Goal: Transaction & Acquisition: Purchase product/service

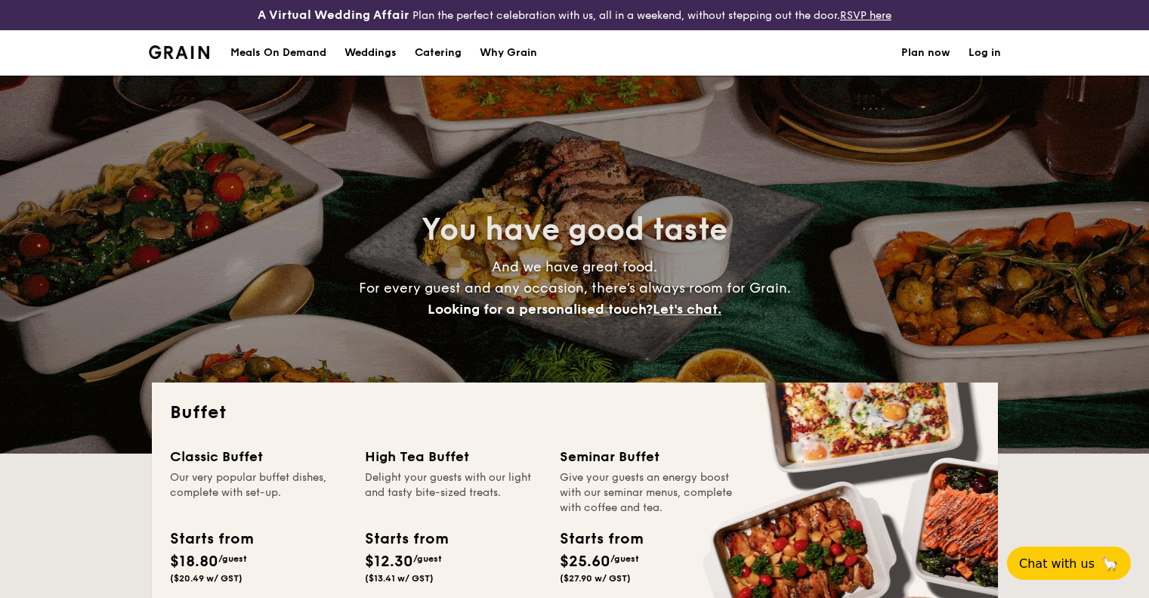
select select
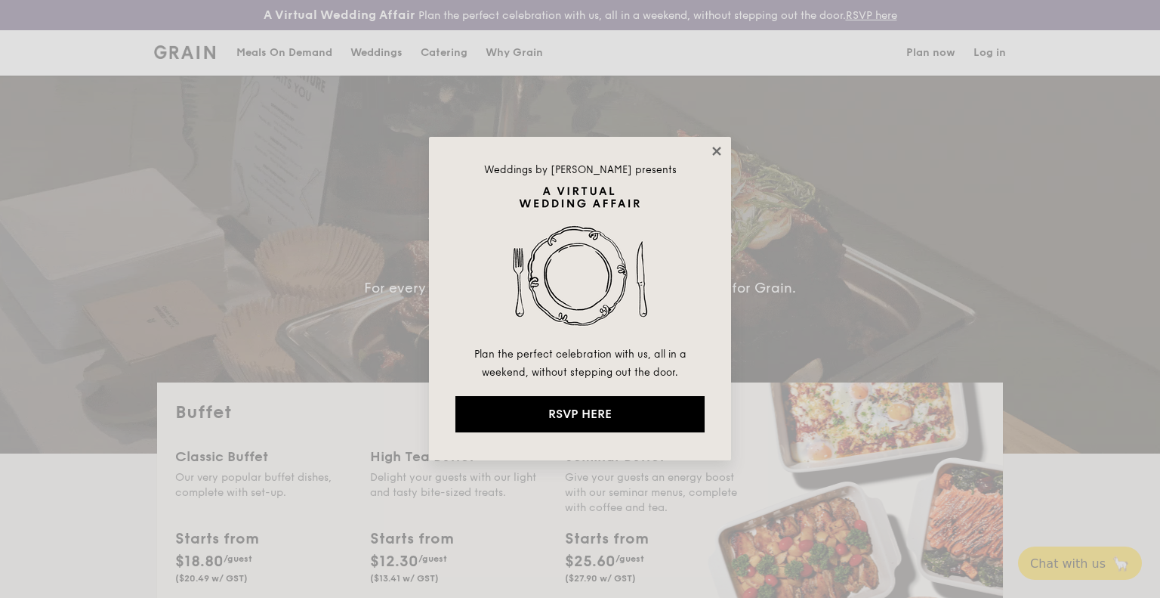
click at [718, 147] on icon at bounding box center [717, 151] width 14 height 14
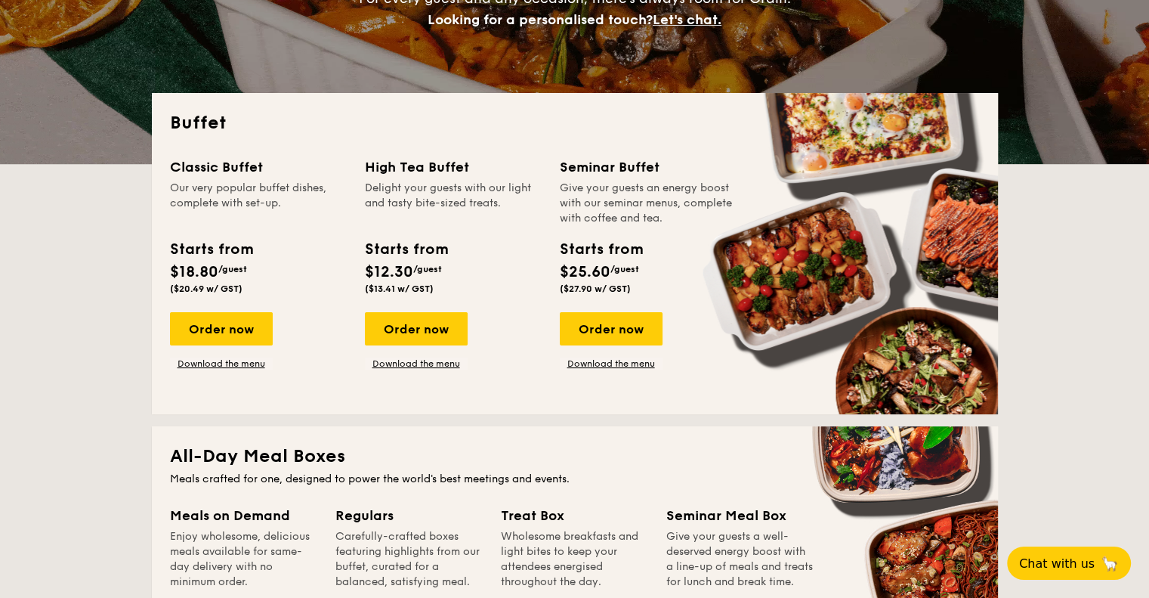
scroll to position [302, 0]
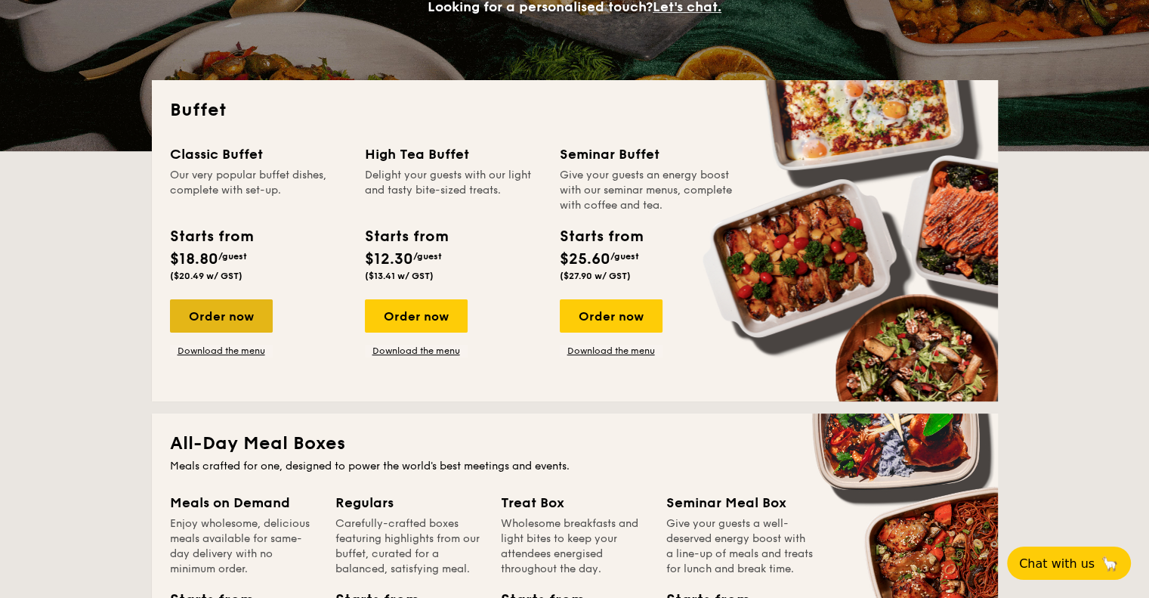
click at [210, 324] on div "Order now" at bounding box center [221, 315] width 103 height 33
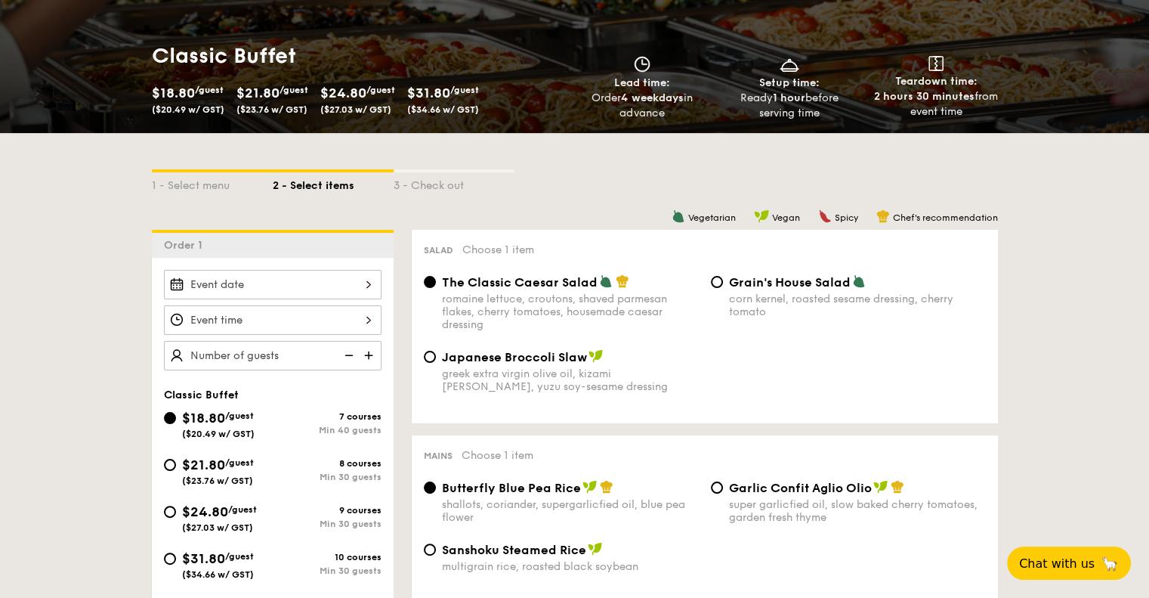
scroll to position [378, 0]
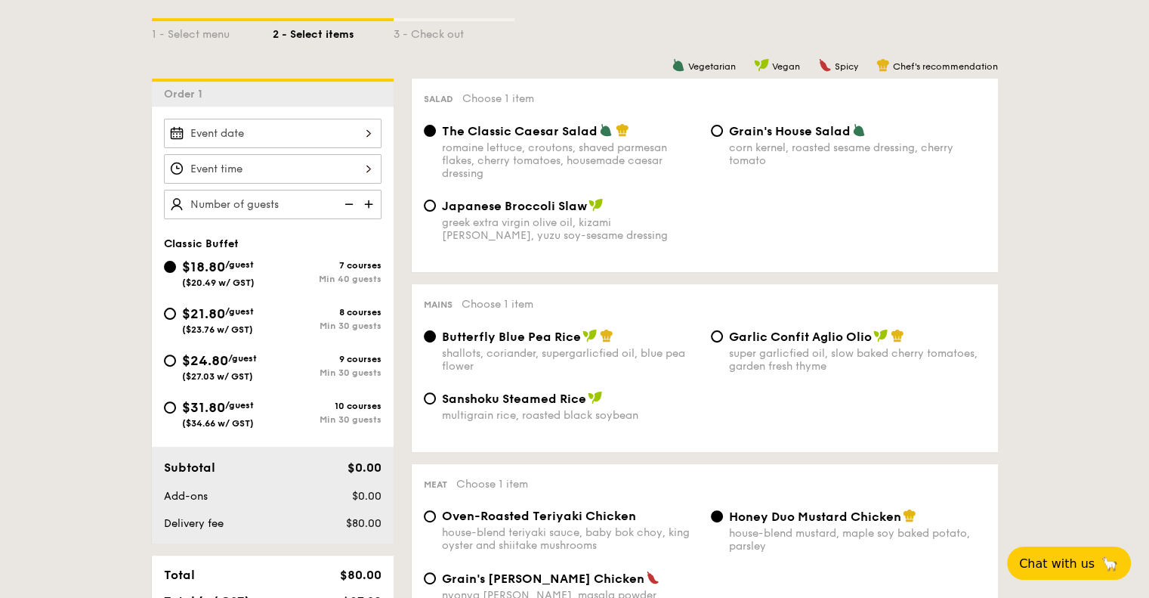
click at [335, 125] on div at bounding box center [273, 133] width 218 height 29
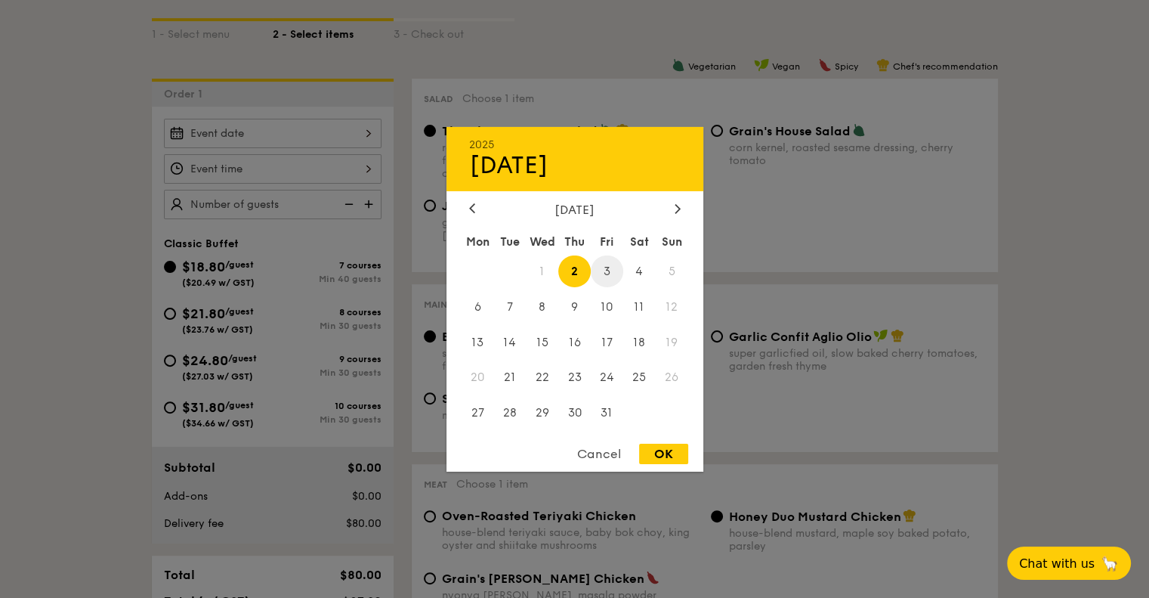
click at [607, 257] on span "3" at bounding box center [607, 271] width 32 height 32
click at [663, 449] on div "OK" at bounding box center [663, 453] width 49 height 20
type input "[DATE]"
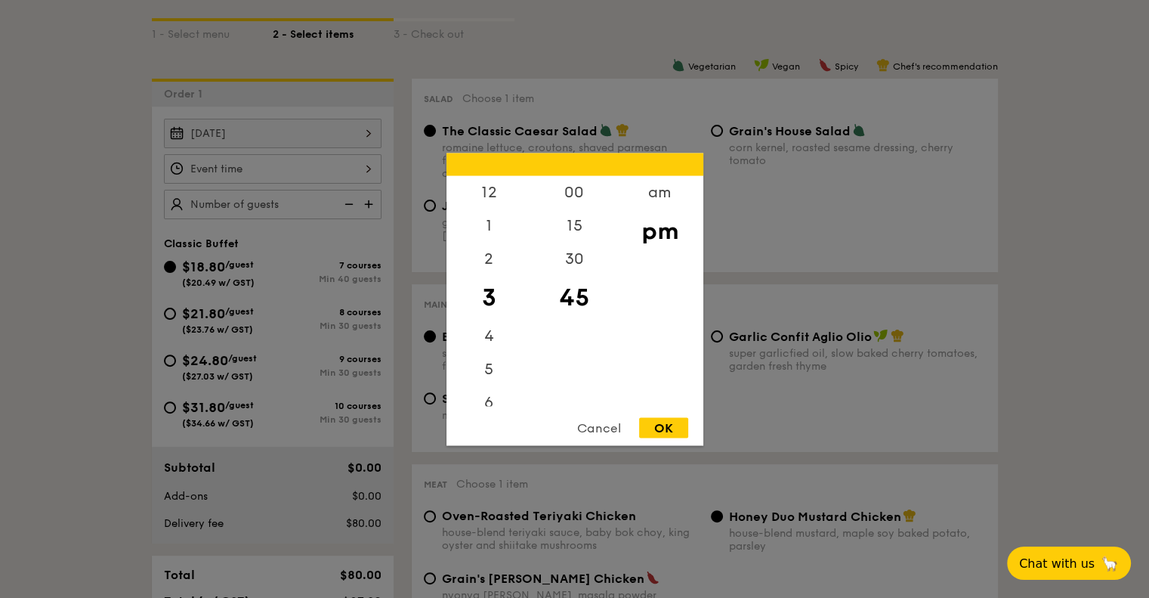
click at [299, 173] on div "12 1 2 3 4 5 6 7 8 9 10 11 00 15 30 45 am pm Cancel OK" at bounding box center [273, 168] width 218 height 29
drag, startPoint x: 499, startPoint y: 274, endPoint x: 490, endPoint y: 290, distance: 18.3
click at [493, 320] on div "12 1 2 3 4 5 6 7 8 9 10 11" at bounding box center [488, 290] width 85 height 230
click at [493, 189] on div "12" at bounding box center [488, 197] width 85 height 44
click at [561, 192] on div "00" at bounding box center [574, 197] width 85 height 44
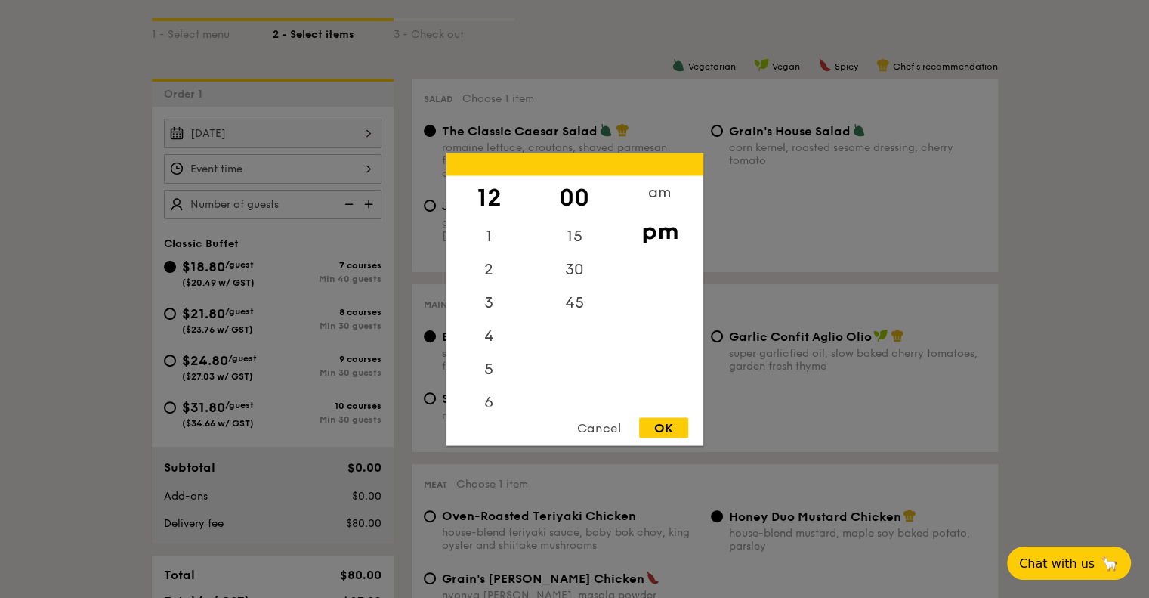
click at [664, 423] on div "OK" at bounding box center [663, 427] width 49 height 20
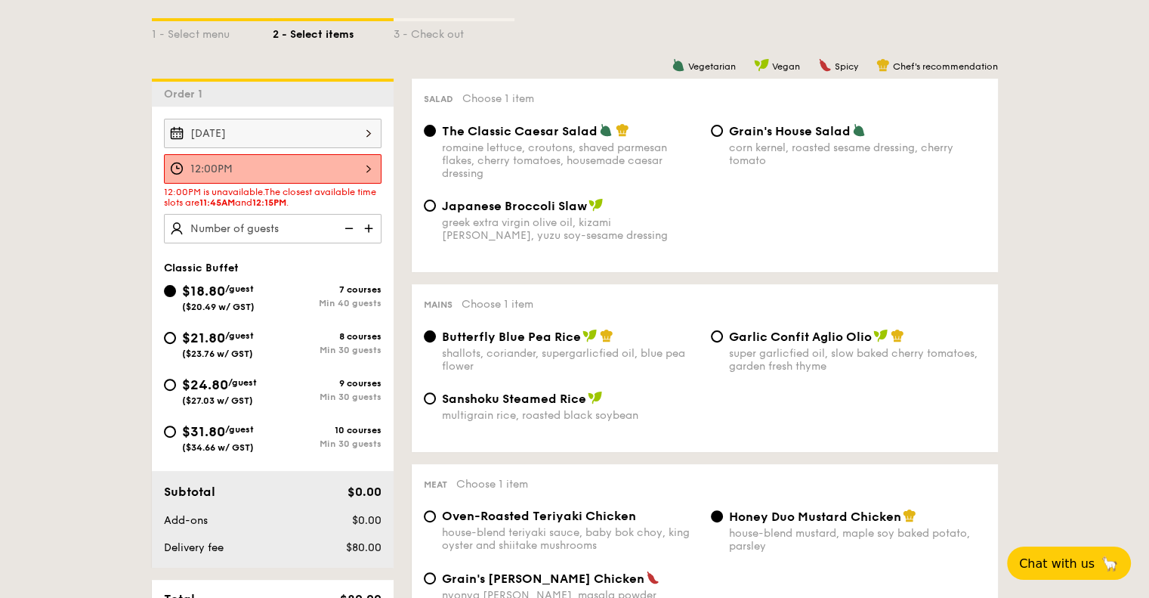
click at [357, 166] on div "12:00PM" at bounding box center [273, 168] width 218 height 29
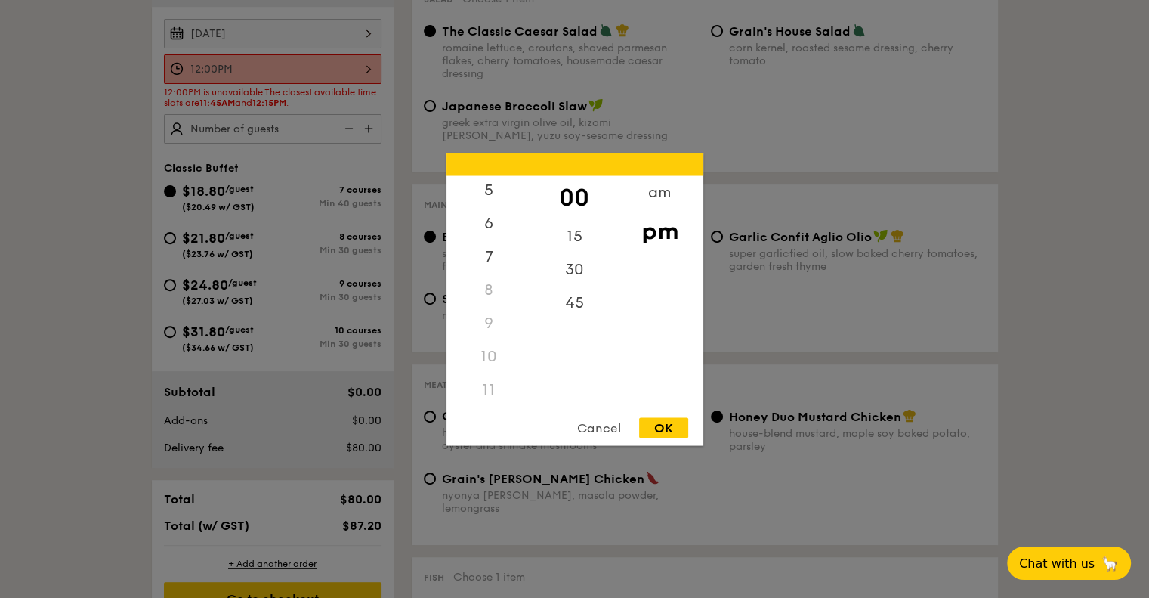
scroll to position [680, 0]
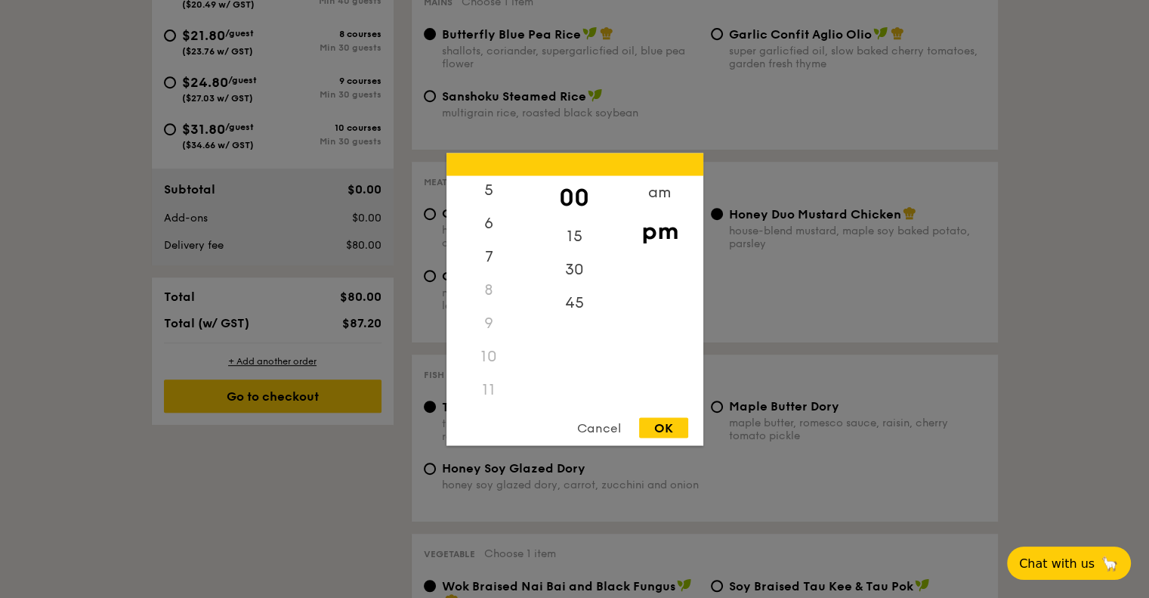
click at [490, 394] on div "11" at bounding box center [488, 388] width 85 height 33
click at [665, 197] on div "am" at bounding box center [659, 197] width 85 height 44
click at [499, 390] on div "11" at bounding box center [488, 395] width 85 height 44
click at [584, 309] on div "45" at bounding box center [574, 308] width 85 height 44
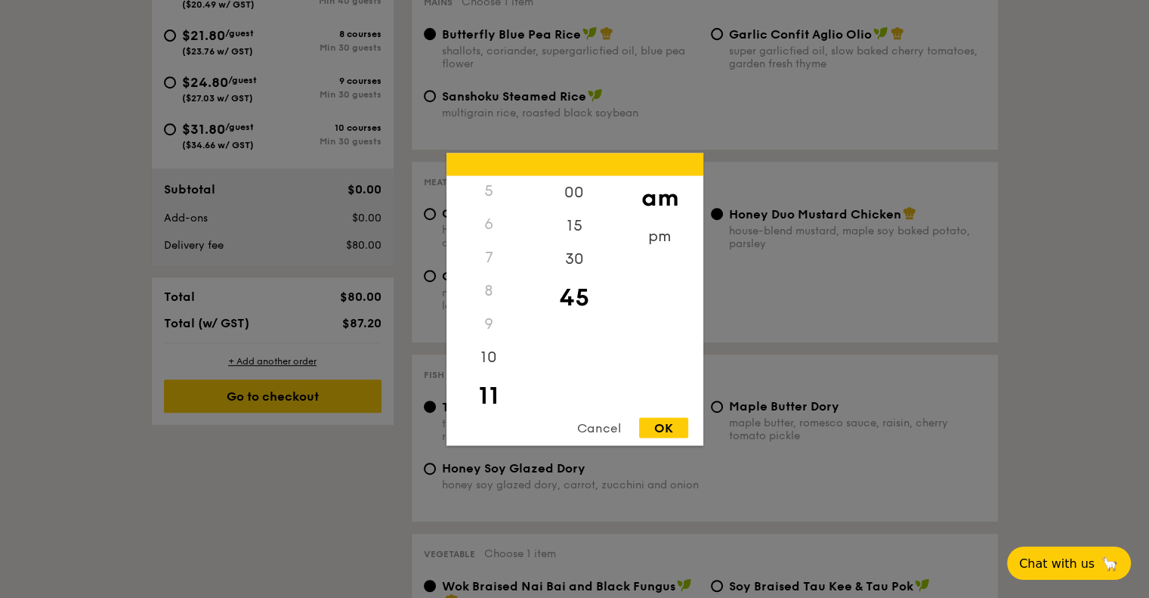
click at [672, 431] on div "OK" at bounding box center [663, 427] width 49 height 20
type input "11:45AM"
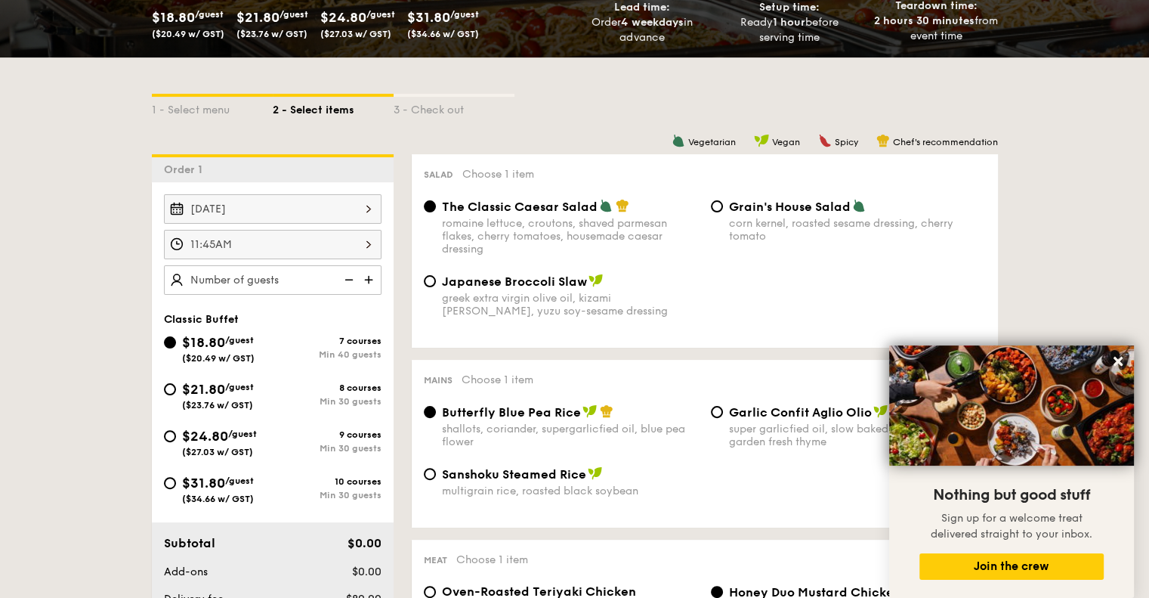
scroll to position [302, 0]
click at [1115, 361] on icon at bounding box center [1118, 361] width 14 height 14
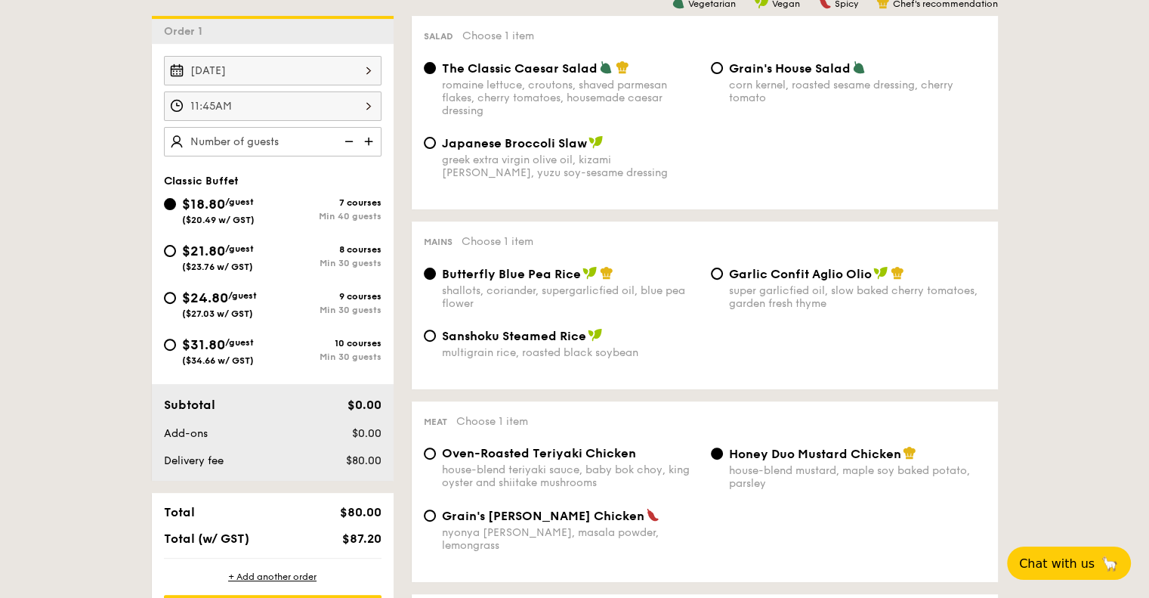
scroll to position [453, 0]
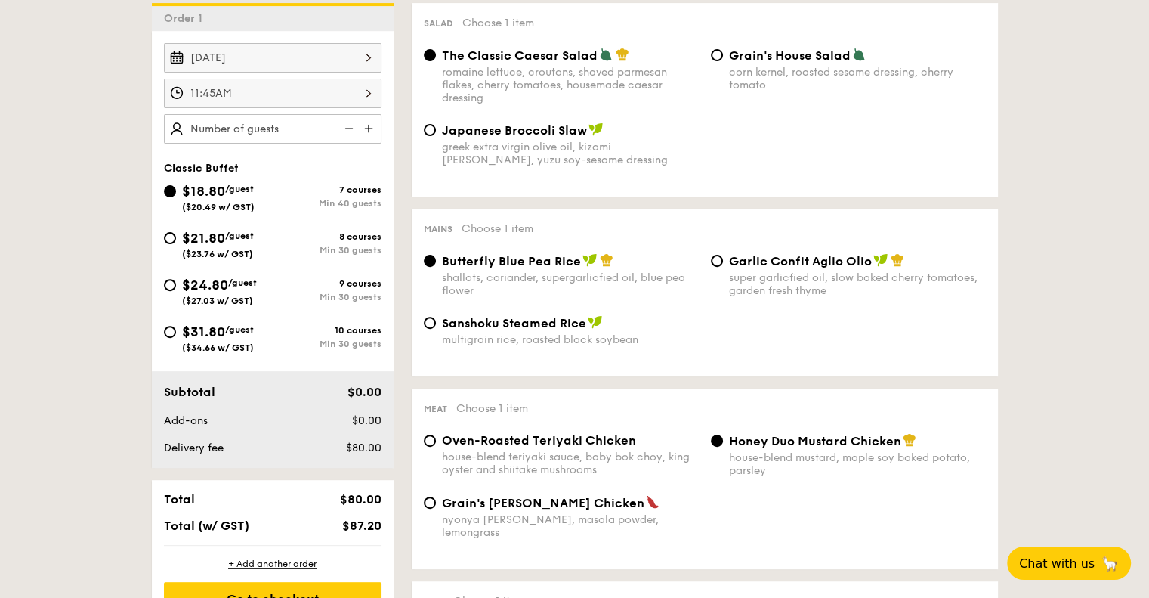
click at [349, 125] on img at bounding box center [347, 128] width 23 height 29
type input "40 guests"
click at [352, 126] on img at bounding box center [347, 128] width 23 height 29
click at [177, 235] on div "$21.80 /guest ($23.76 w/ GST)" at bounding box center [218, 243] width 109 height 32
click at [176, 235] on input "$21.80 /guest ($23.76 w/ GST) 8 courses Min 30 guests" at bounding box center [170, 238] width 12 height 12
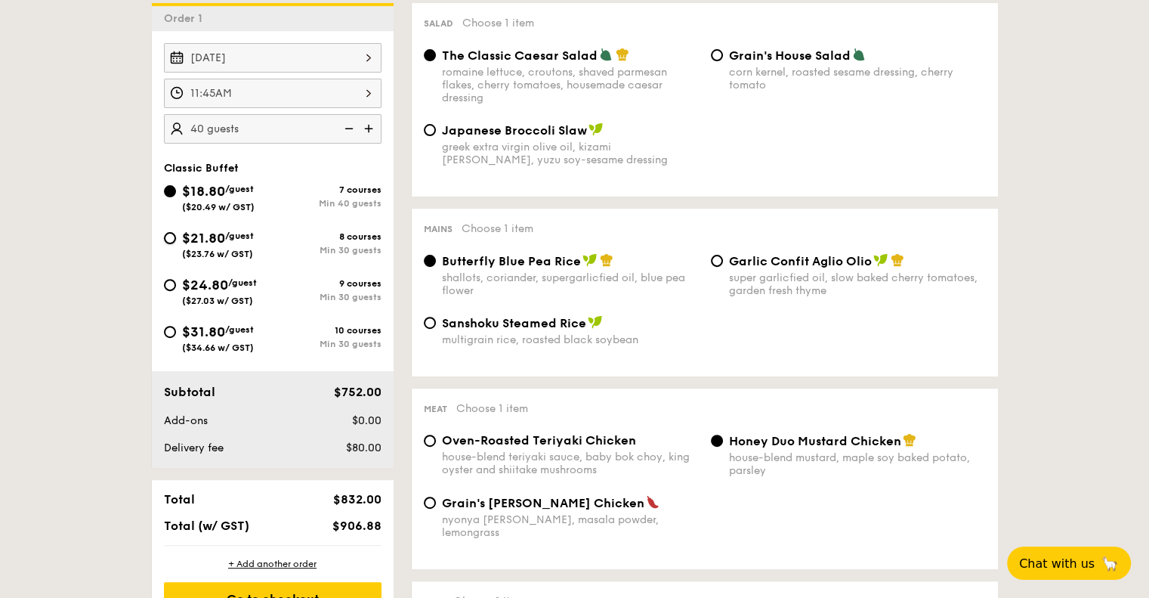
radio input "true"
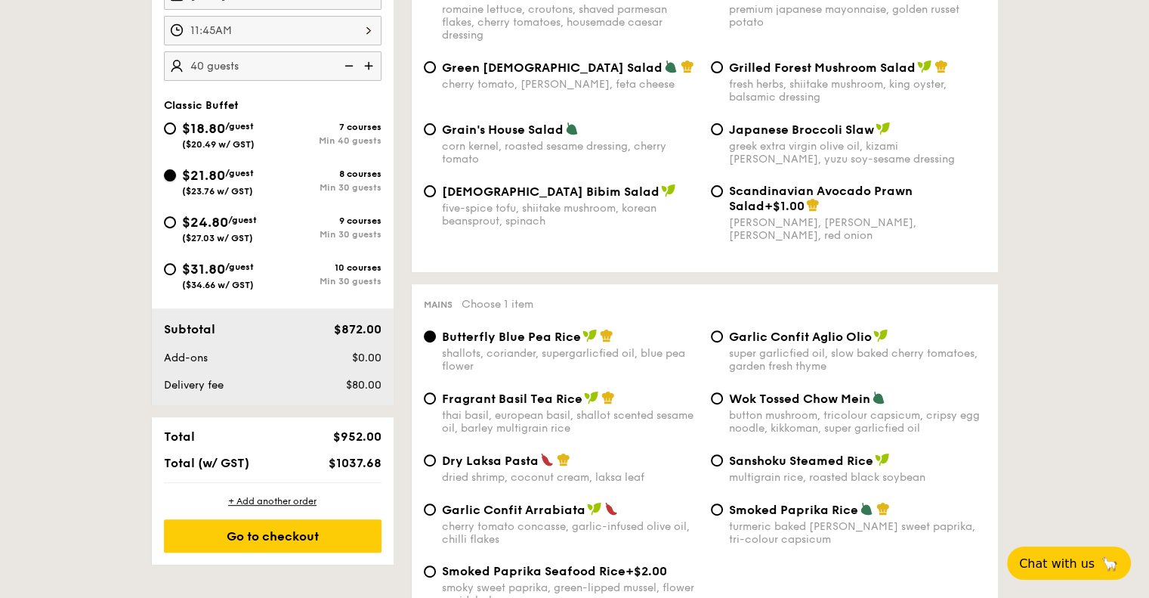
scroll to position [529, 0]
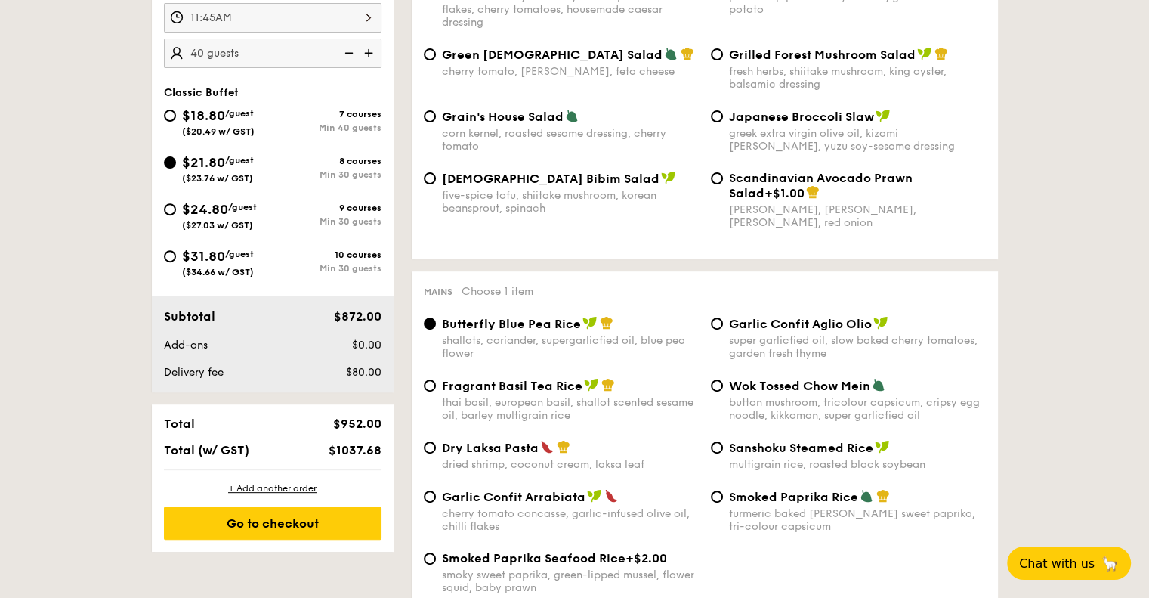
click at [345, 54] on img at bounding box center [347, 53] width 23 height 29
click at [344, 52] on img at bounding box center [347, 53] width 23 height 29
click at [345, 51] on img at bounding box center [347, 53] width 23 height 29
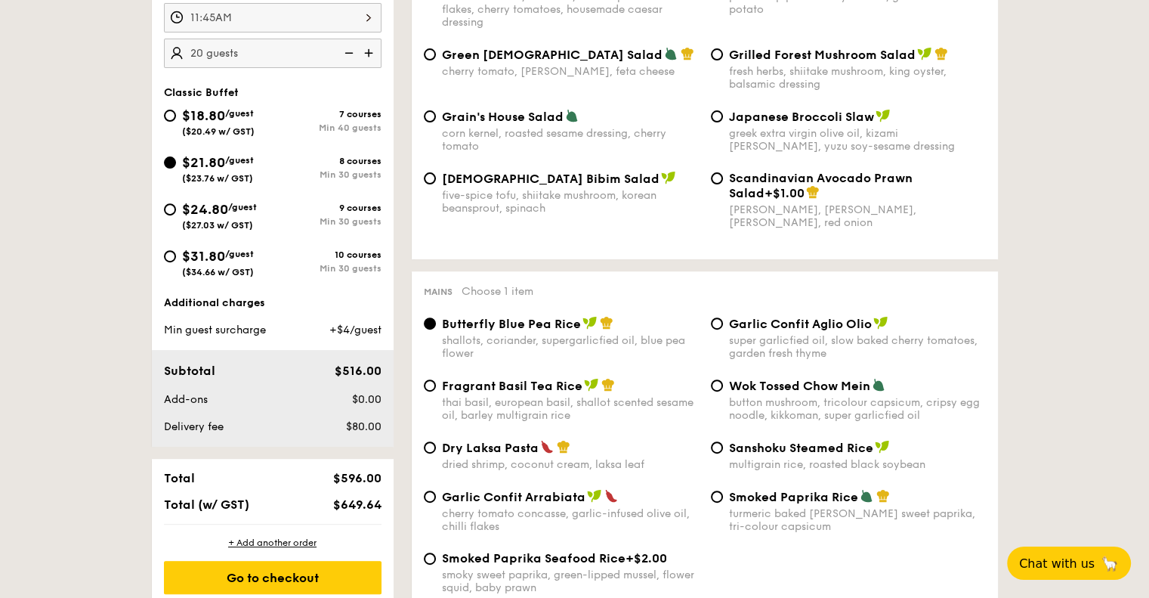
click at [369, 50] on img at bounding box center [370, 53] width 23 height 29
click at [351, 53] on img at bounding box center [347, 53] width 23 height 29
click at [370, 55] on img at bounding box center [370, 53] width 23 height 29
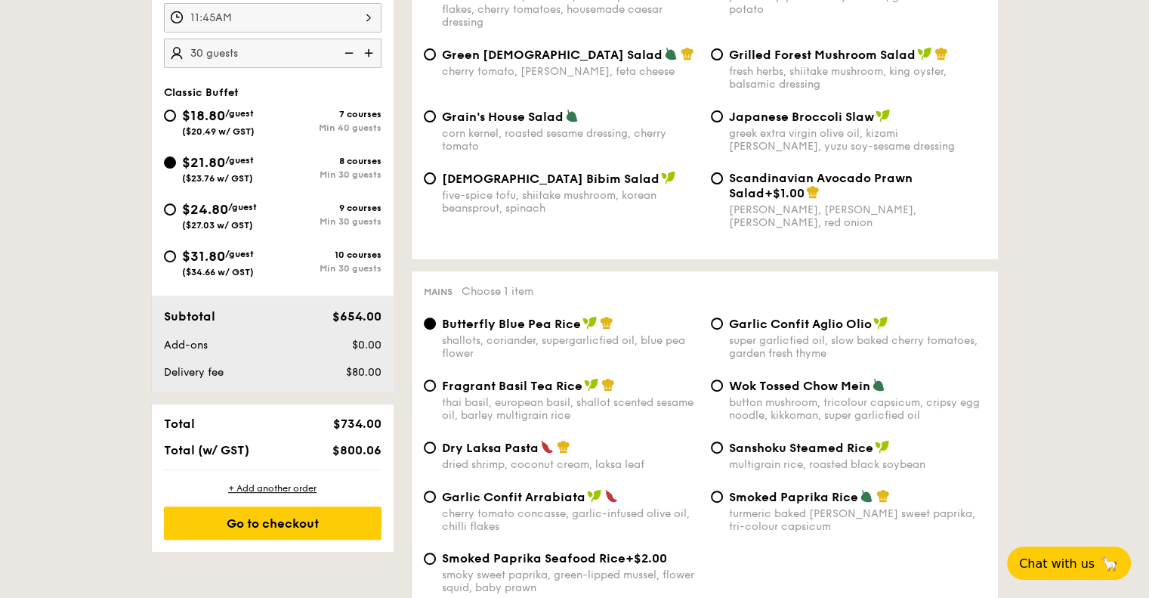
click at [351, 52] on img at bounding box center [347, 53] width 23 height 29
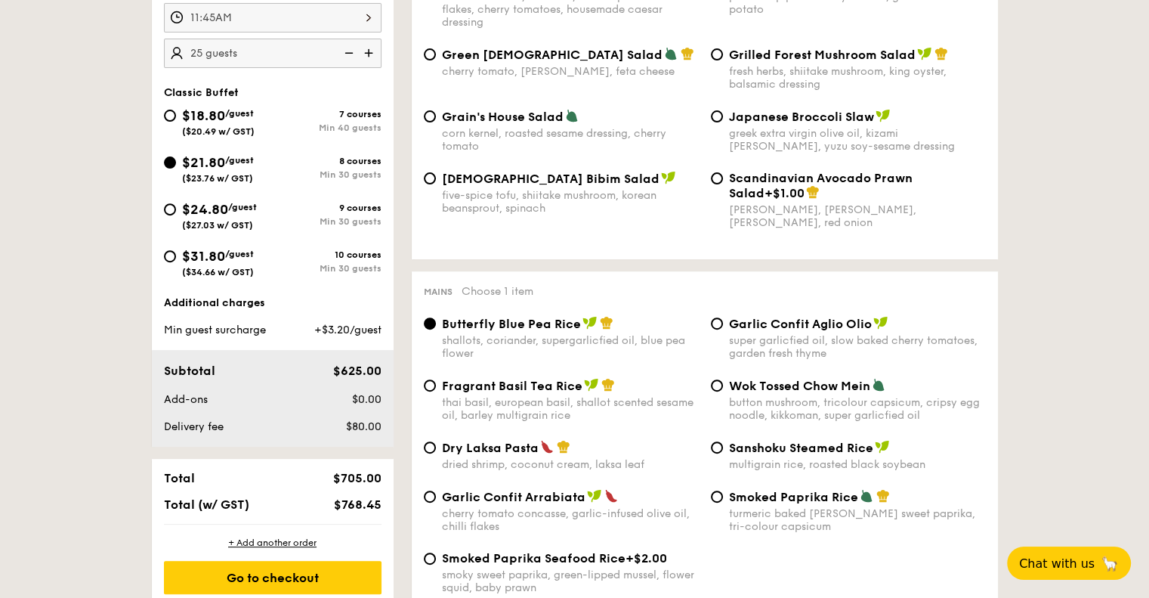
click at [351, 52] on img at bounding box center [347, 53] width 23 height 29
click at [371, 51] on img at bounding box center [370, 53] width 23 height 29
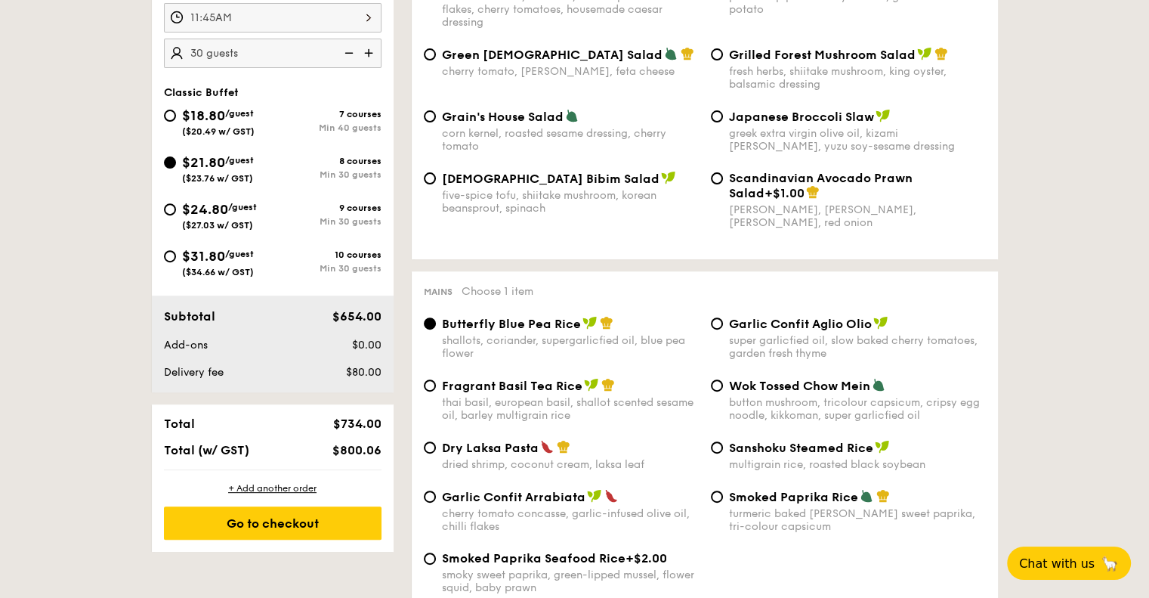
click at [351, 51] on img at bounding box center [347, 53] width 23 height 29
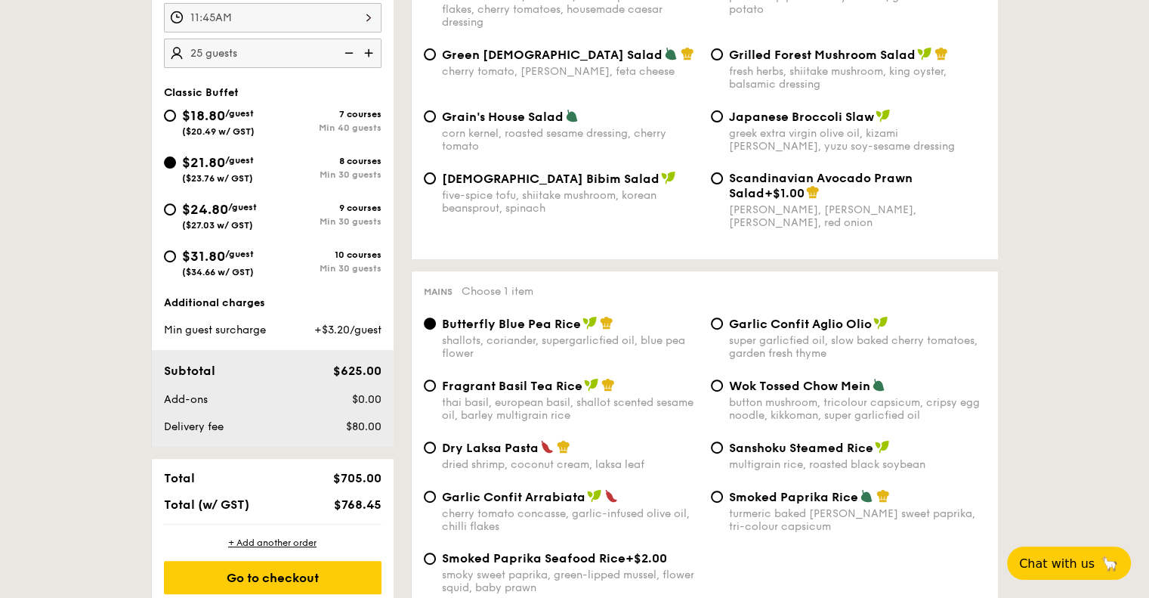
click at [351, 51] on img at bounding box center [347, 53] width 23 height 29
type input "20 guests"
click at [168, 110] on input "$18.80 /guest ($20.49 w/ GST) 7 courses Min 40 guests" at bounding box center [170, 116] width 12 height 12
radio input "true"
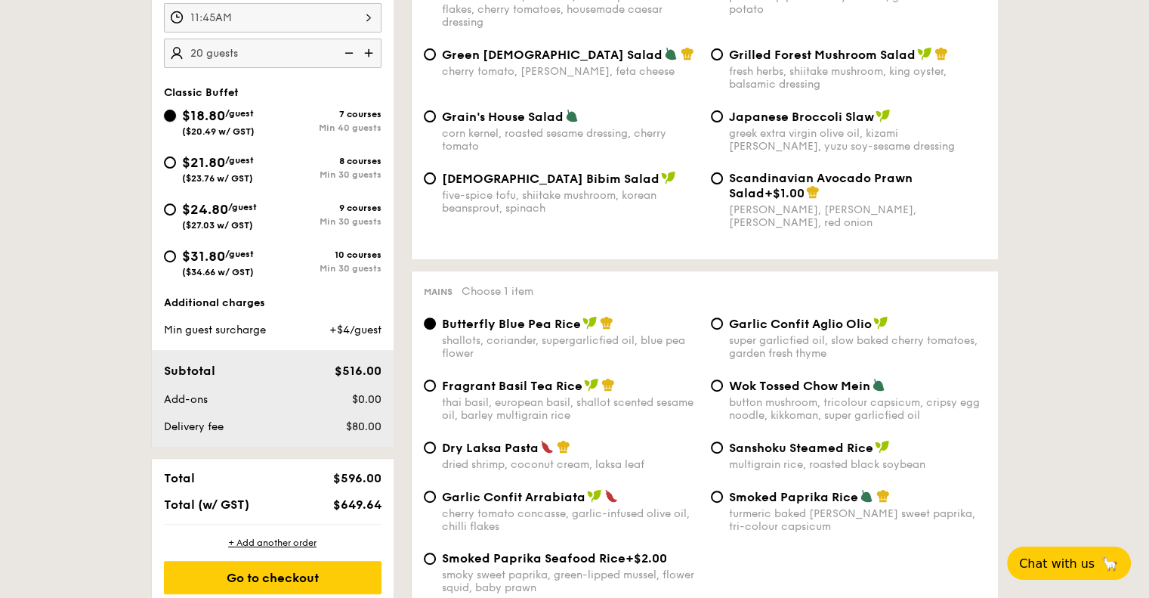
radio input "true"
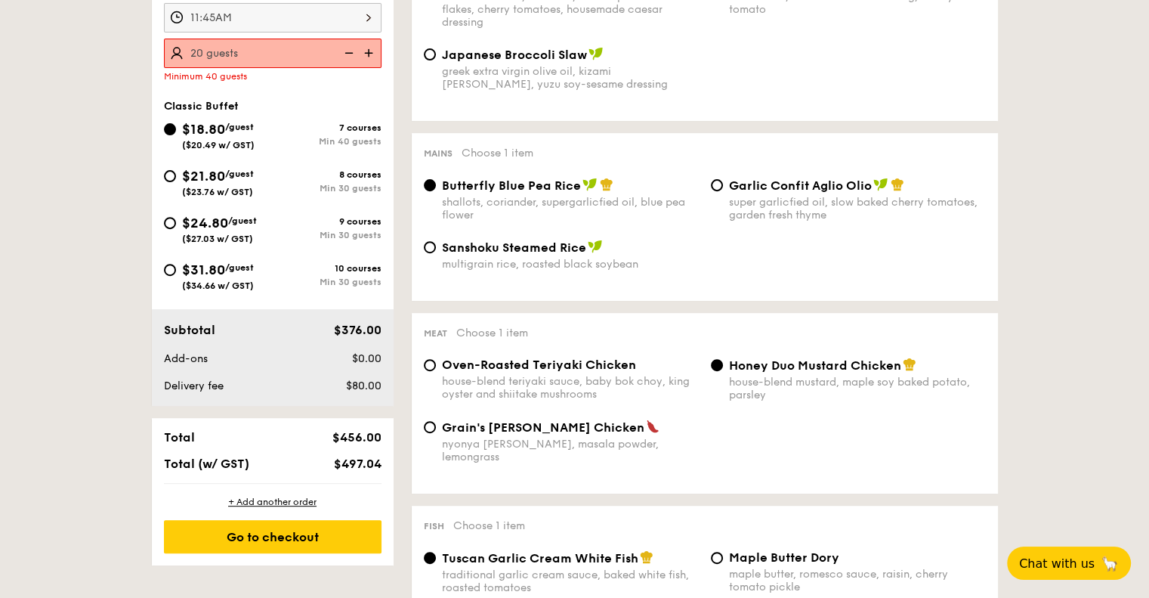
click at [351, 51] on img at bounding box center [347, 53] width 23 height 29
type input "40 guests"
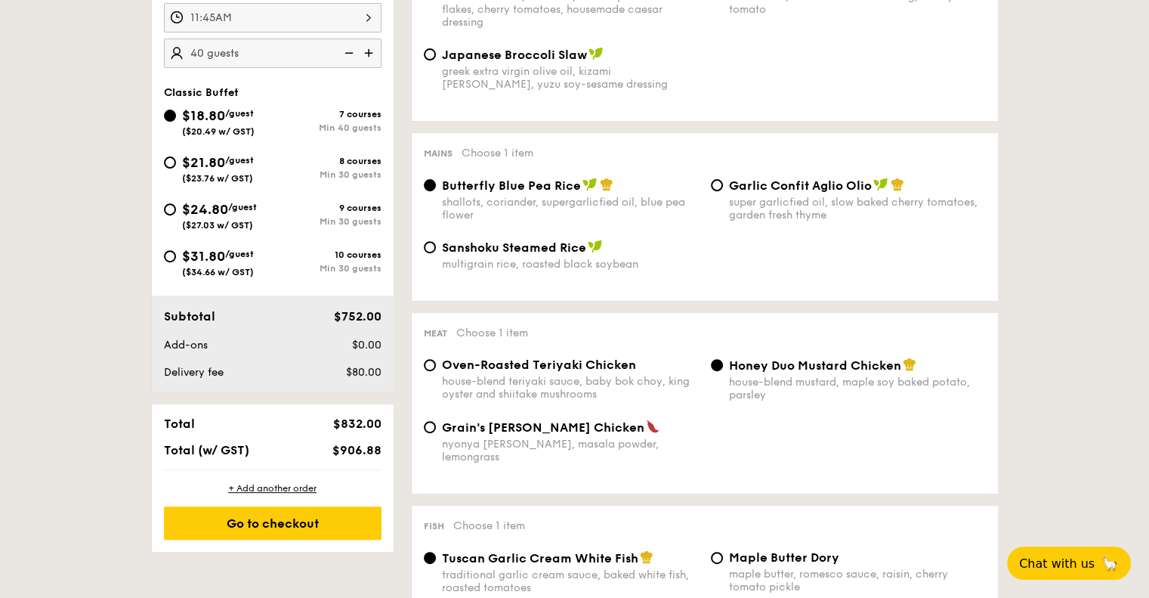
click at [351, 52] on img at bounding box center [347, 53] width 23 height 29
click at [166, 165] on div "$21.80 /guest ($23.76 w/ GST)" at bounding box center [218, 168] width 109 height 32
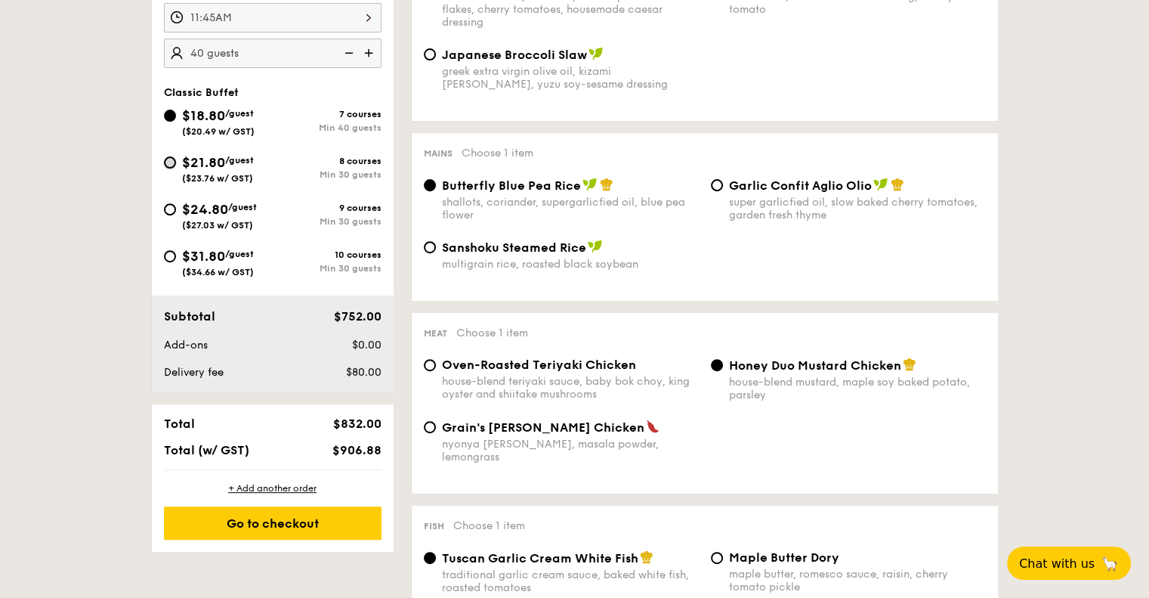
click at [166, 165] on input "$21.80 /guest ($23.76 w/ GST) 8 courses Min 30 guests" at bounding box center [170, 162] width 12 height 12
radio input "true"
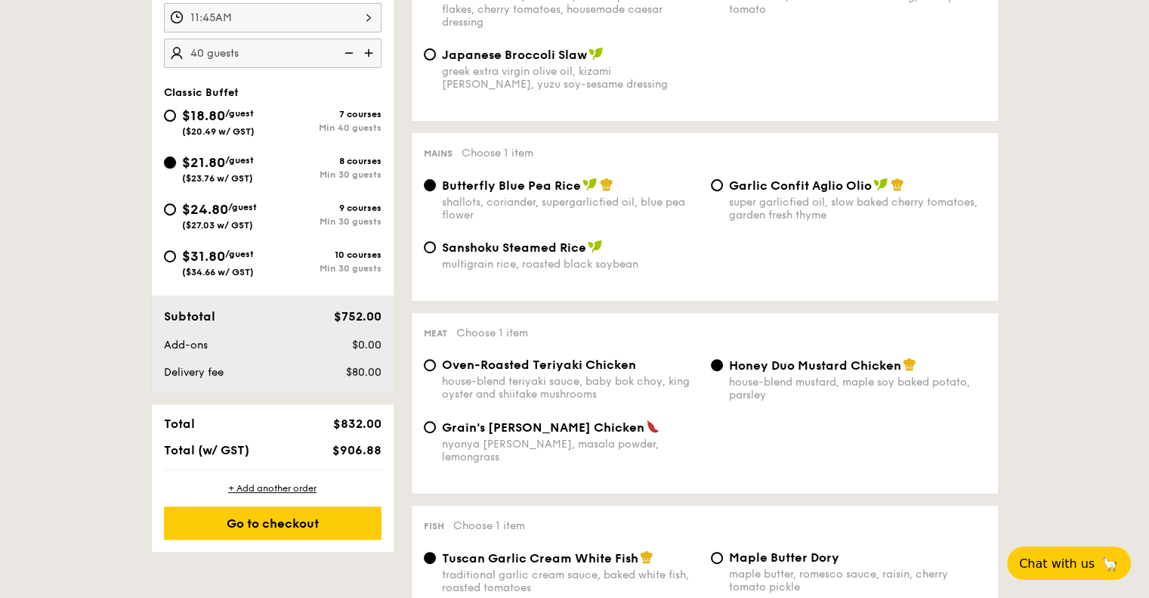
radio input "true"
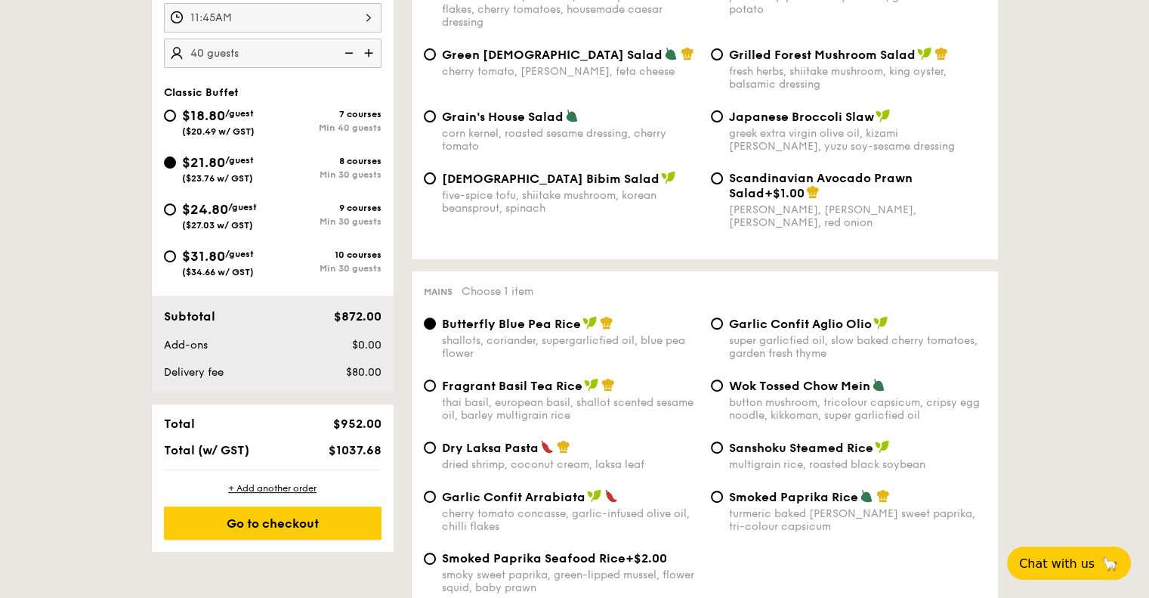
click at [345, 53] on img at bounding box center [347, 53] width 23 height 29
click at [345, 54] on img at bounding box center [347, 53] width 23 height 29
click at [344, 54] on img at bounding box center [347, 53] width 23 height 29
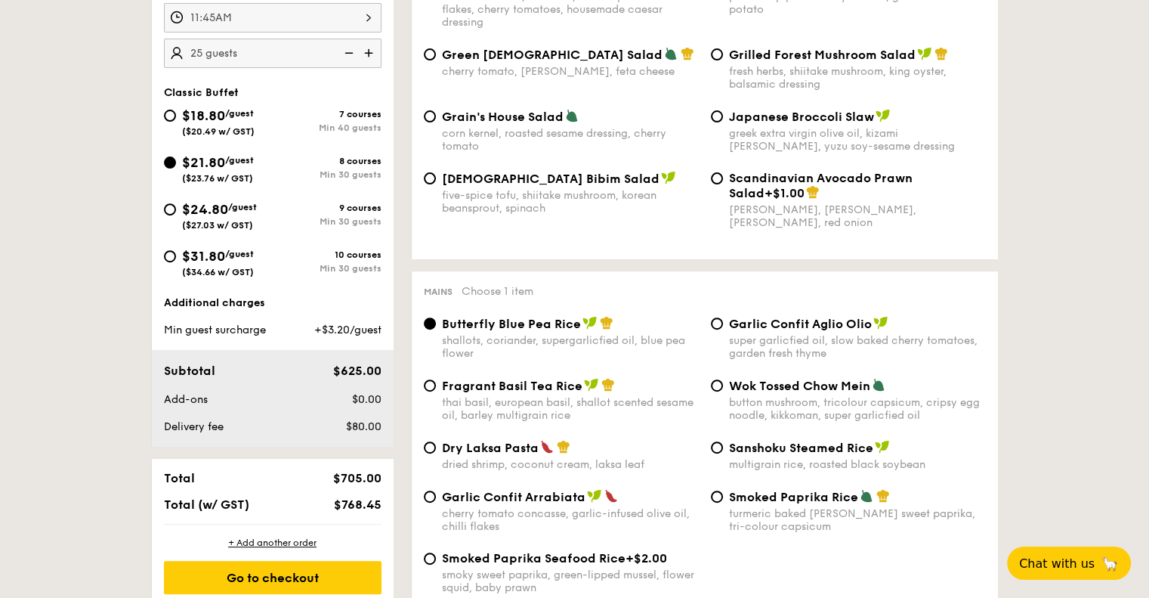
click at [344, 54] on img at bounding box center [347, 53] width 23 height 29
click at [367, 54] on img at bounding box center [370, 53] width 23 height 29
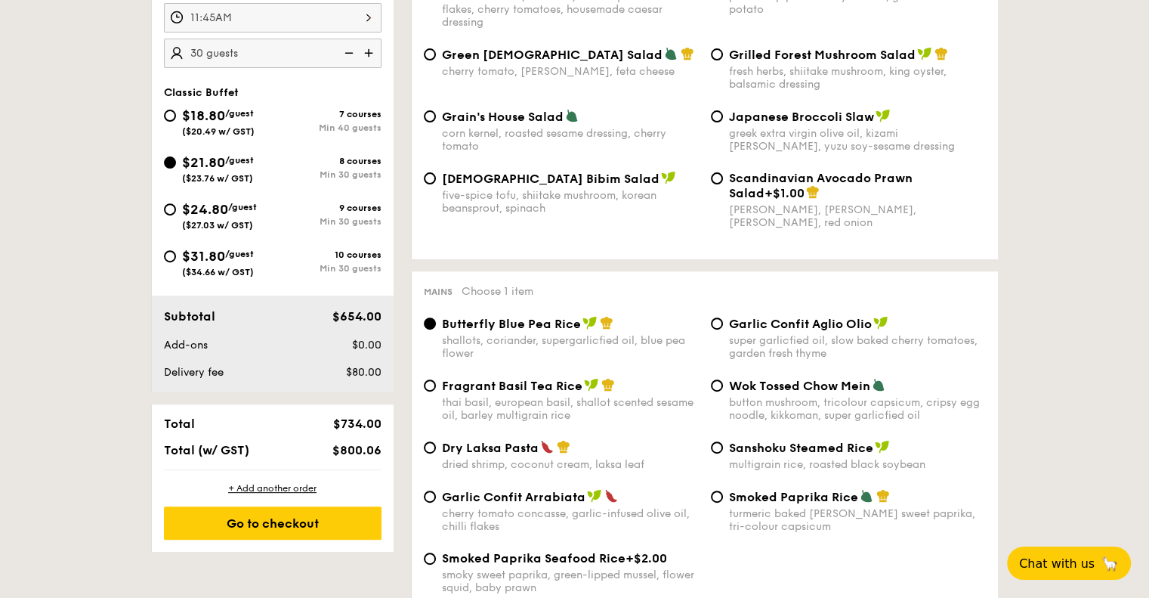
click at [346, 51] on img at bounding box center [347, 53] width 23 height 29
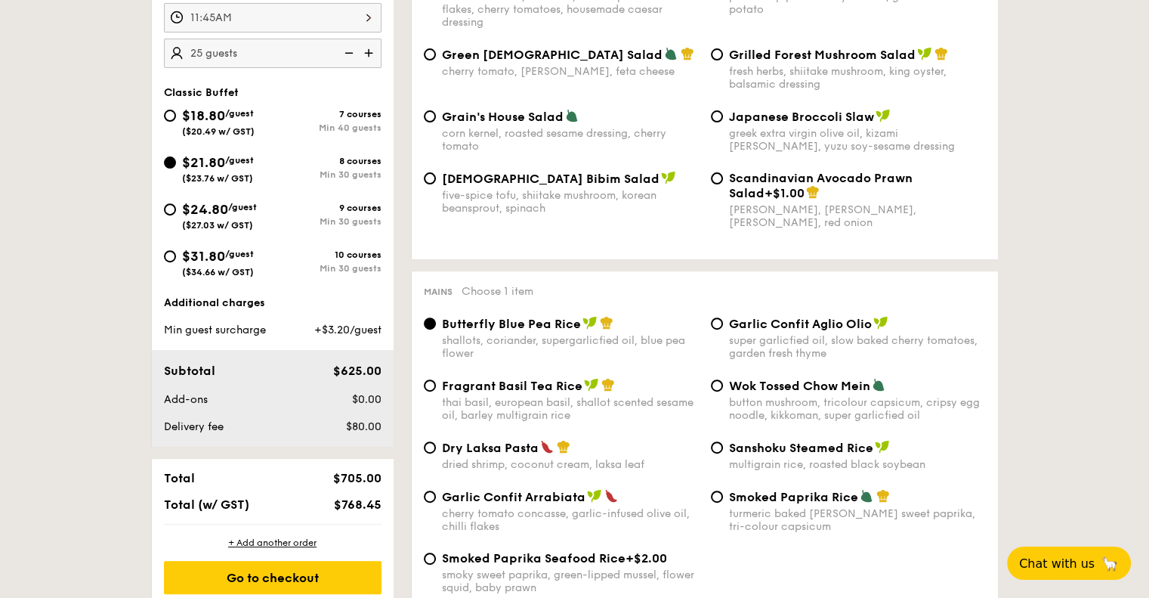
click at [346, 51] on img at bounding box center [347, 53] width 23 height 29
click at [368, 49] on img at bounding box center [370, 53] width 23 height 29
type input "30 guests"
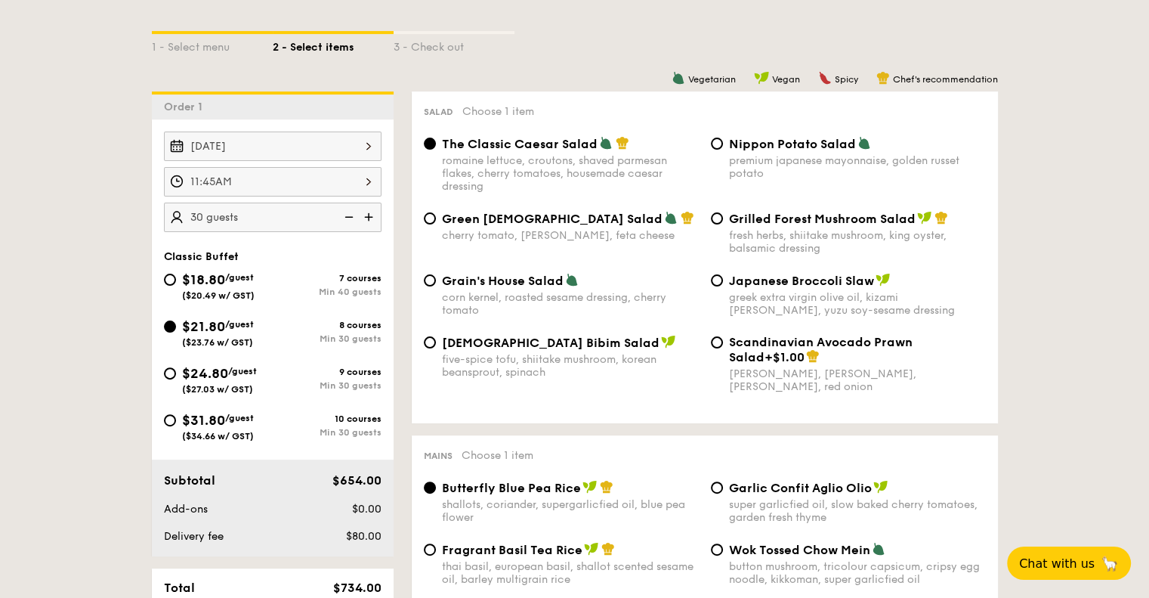
scroll to position [378, 0]
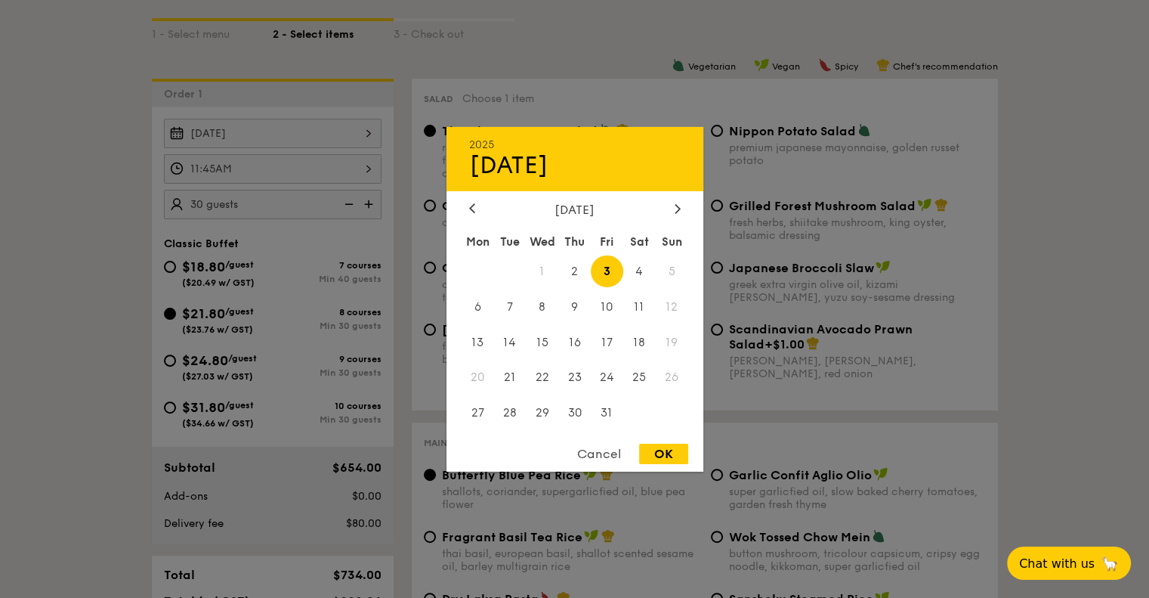
click at [653, 451] on div "OK" at bounding box center [663, 453] width 49 height 20
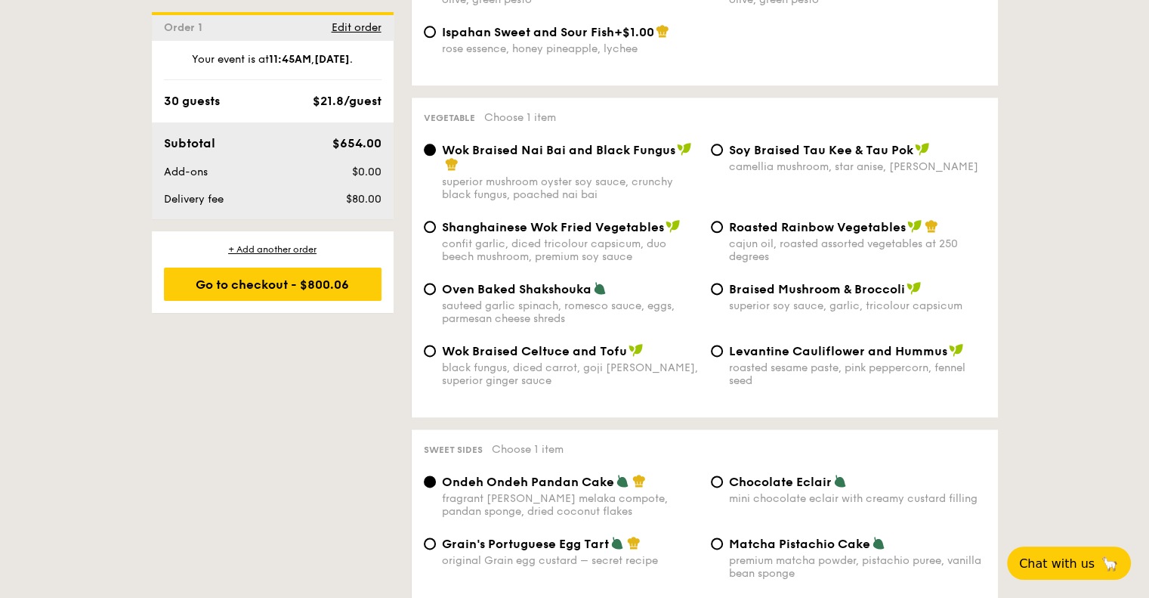
scroll to position [1889, 0]
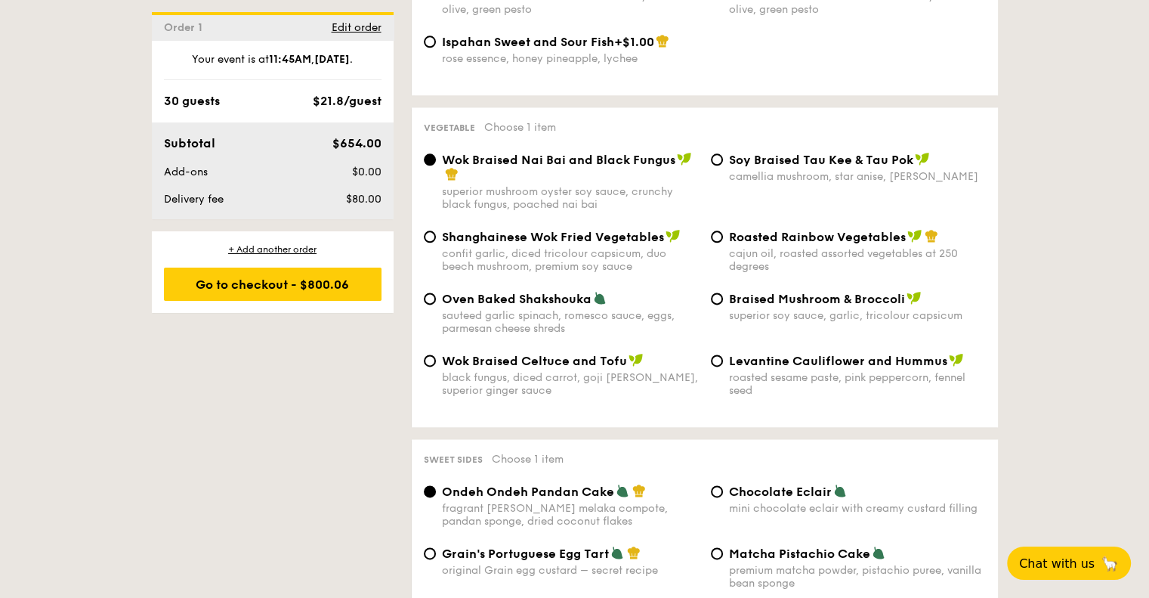
click at [479, 292] on span "Oven Baked Shakshouka" at bounding box center [517, 299] width 150 height 14
click at [436, 292] on input "Oven Baked Shakshouka sauteed garlic spinach, romesco sauce, eggs, parmesan che…" at bounding box center [430, 298] width 12 height 12
radio input "true"
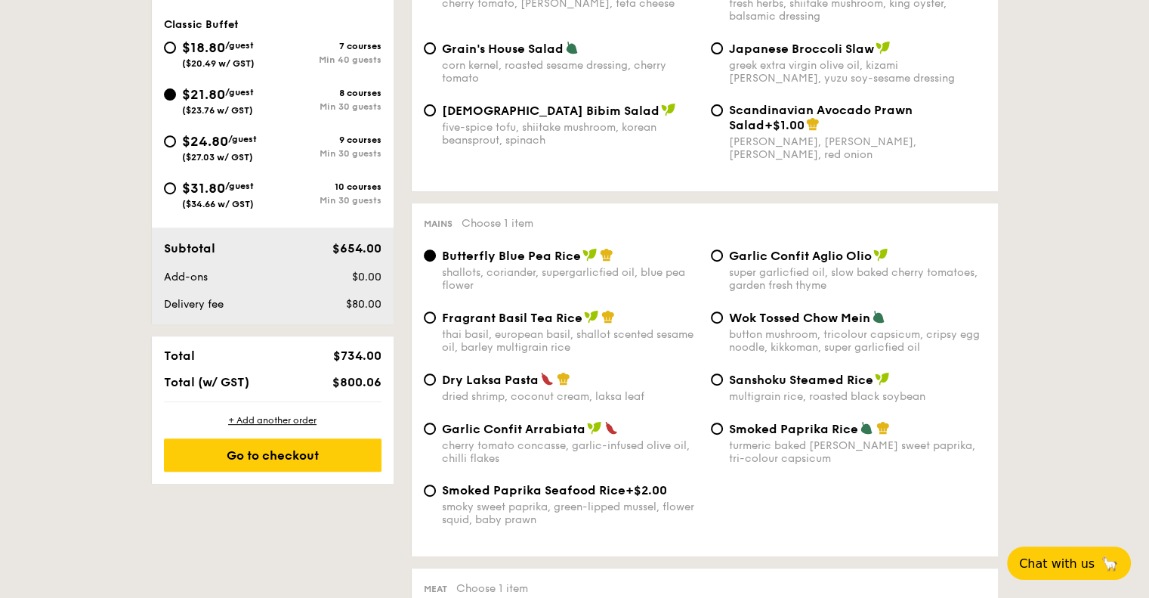
scroll to position [604, 0]
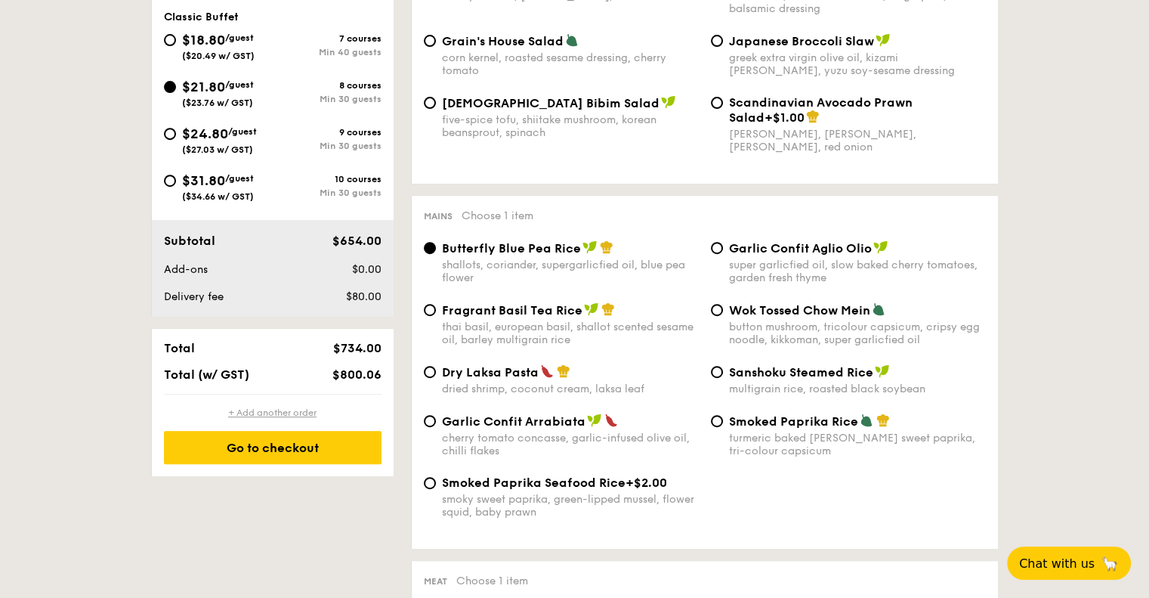
click at [281, 412] on div "+ Add another order" at bounding box center [273, 412] width 218 height 12
radio input "true"
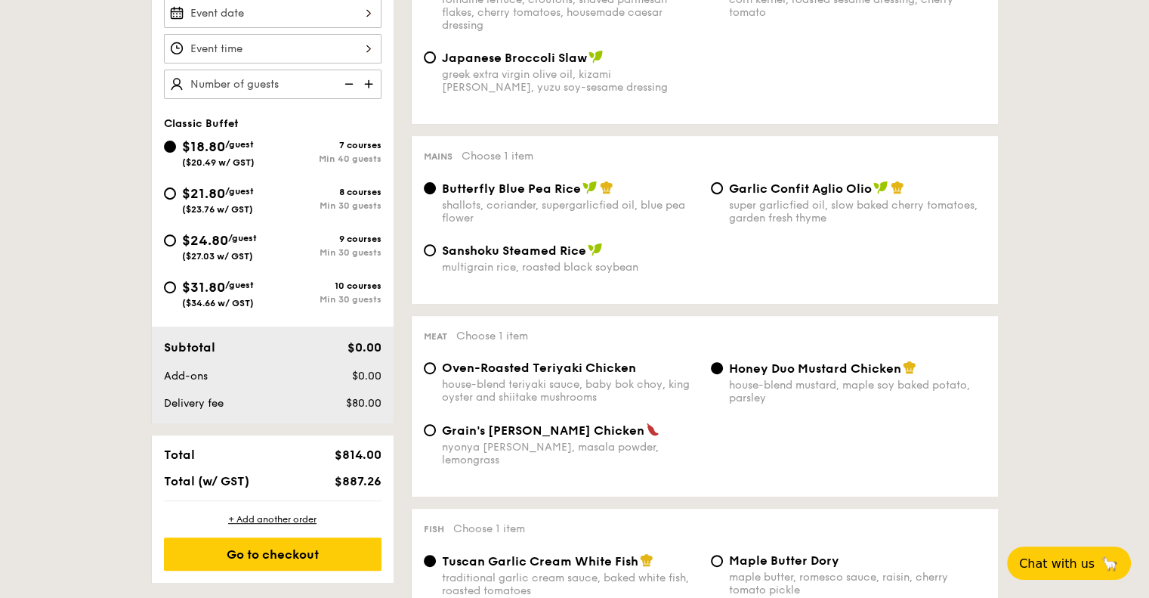
scroll to position [378, 0]
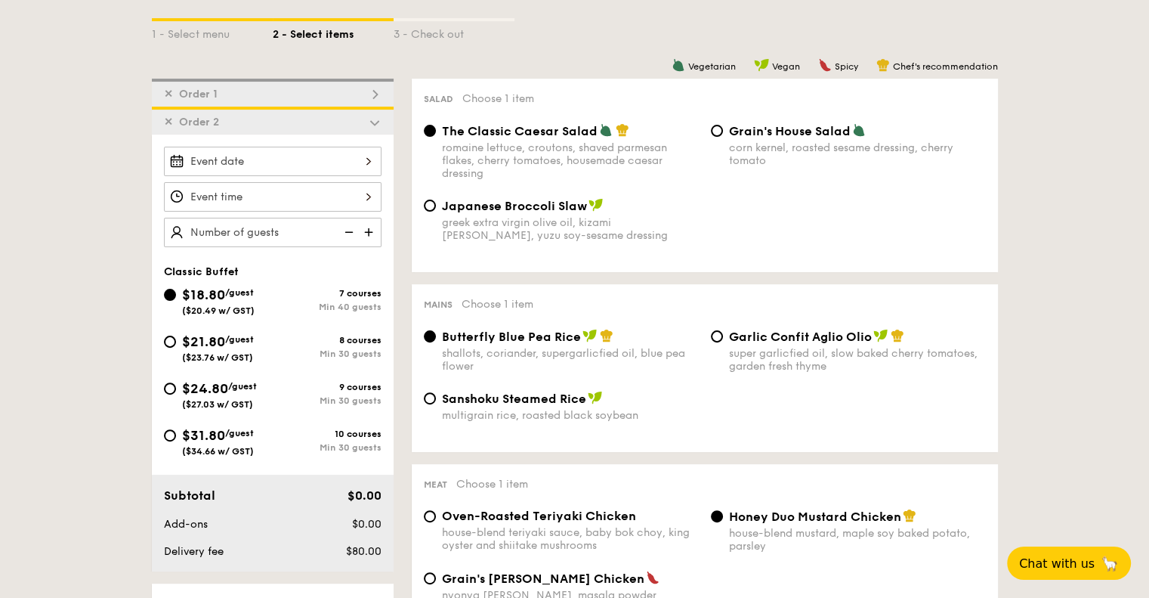
click at [326, 91] on div "✕ Order 1" at bounding box center [273, 93] width 242 height 28
radio input "false"
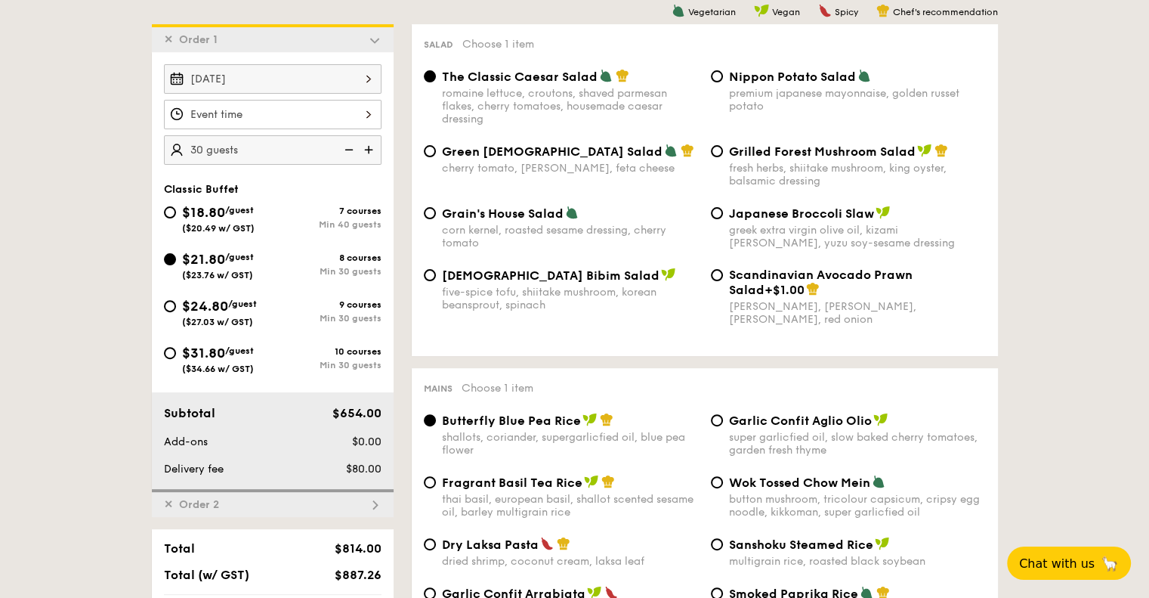
scroll to position [434, 0]
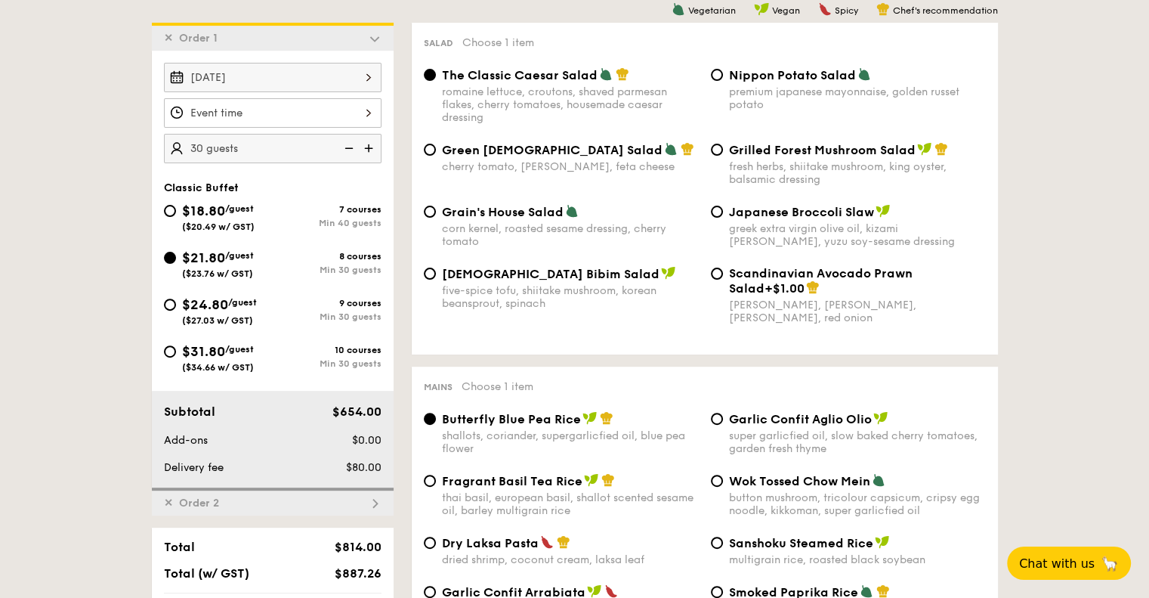
click at [165, 505] on span "✕" at bounding box center [168, 502] width 9 height 13
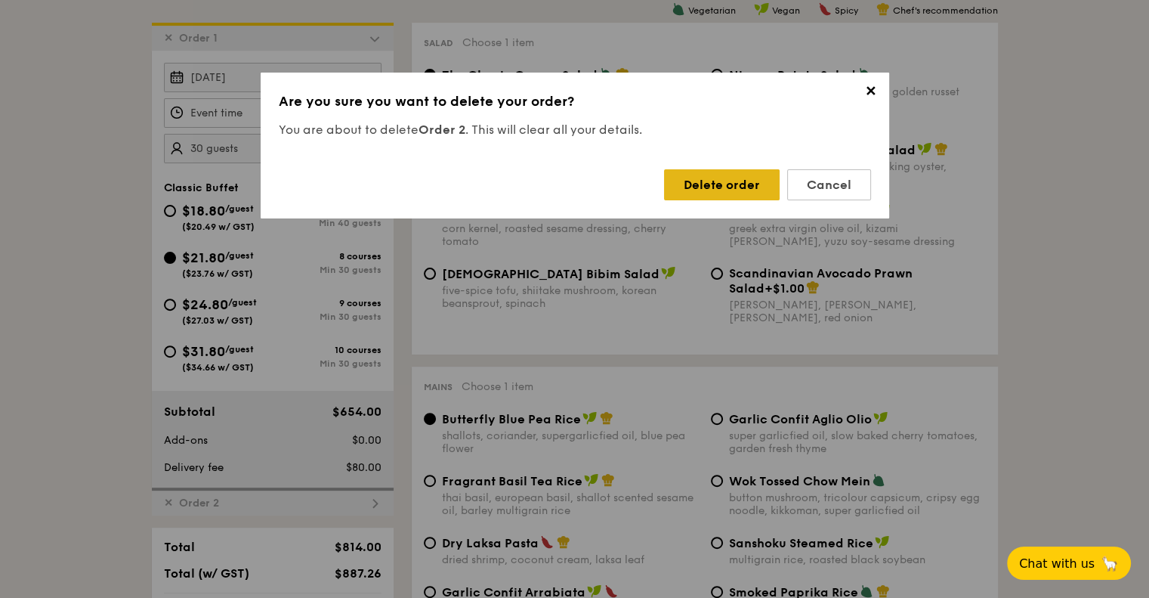
click at [704, 184] on div "Delete order" at bounding box center [722, 184] width 116 height 31
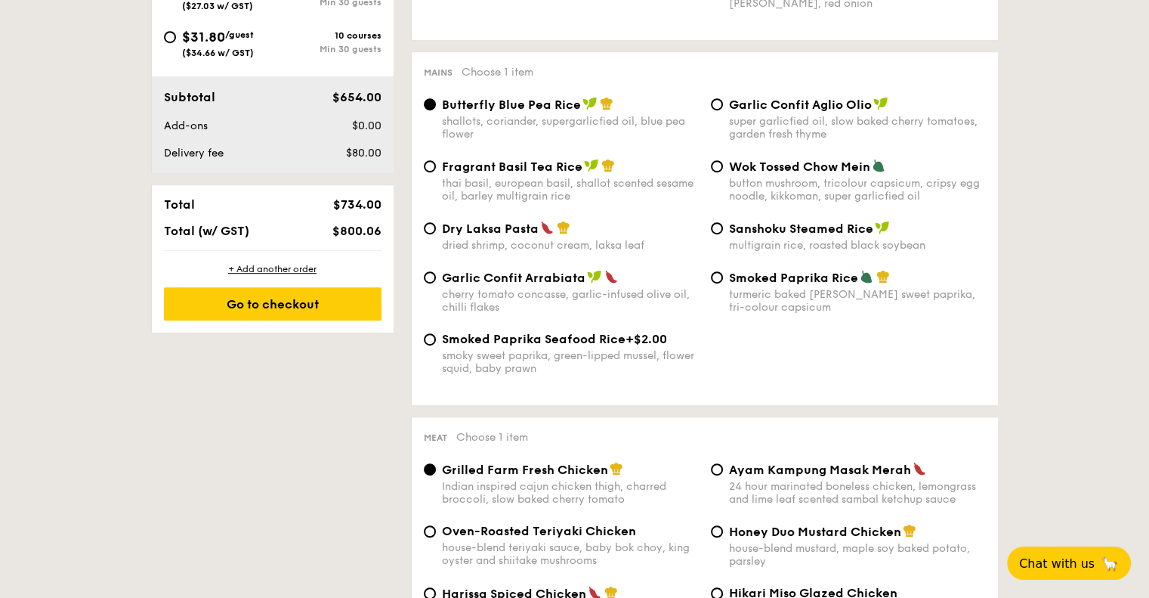
scroll to position [736, 0]
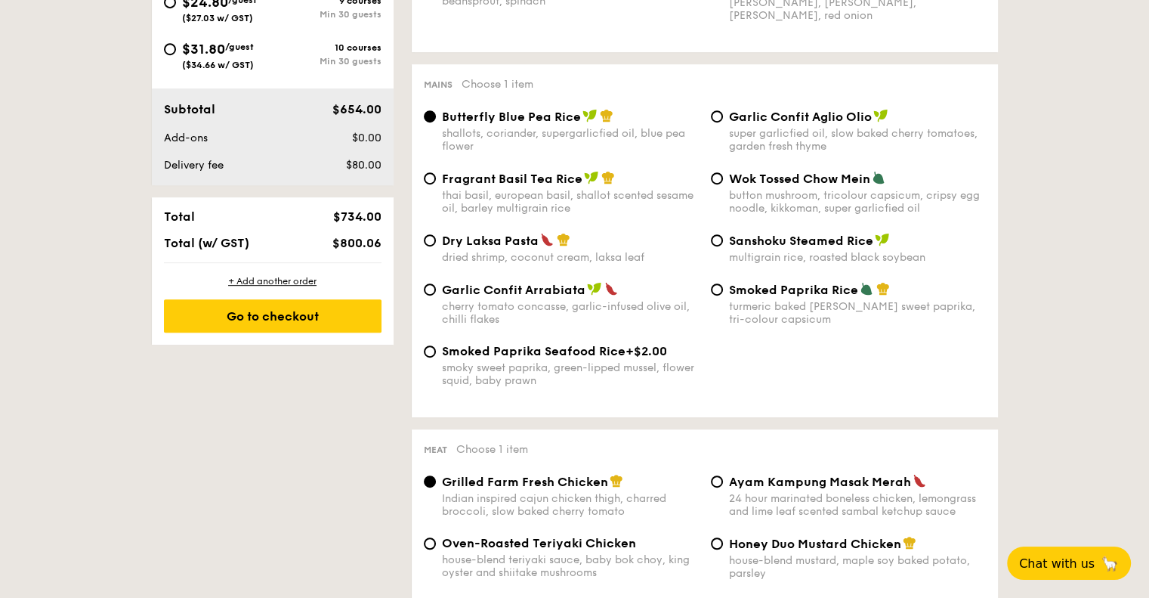
click at [485, 248] on span "Dry Laksa Pasta" at bounding box center [490, 240] width 97 height 14
click at [436, 246] on input "Dry Laksa Pasta dried shrimp, coconut cream, laksa leaf" at bounding box center [430, 240] width 12 height 12
radio input "true"
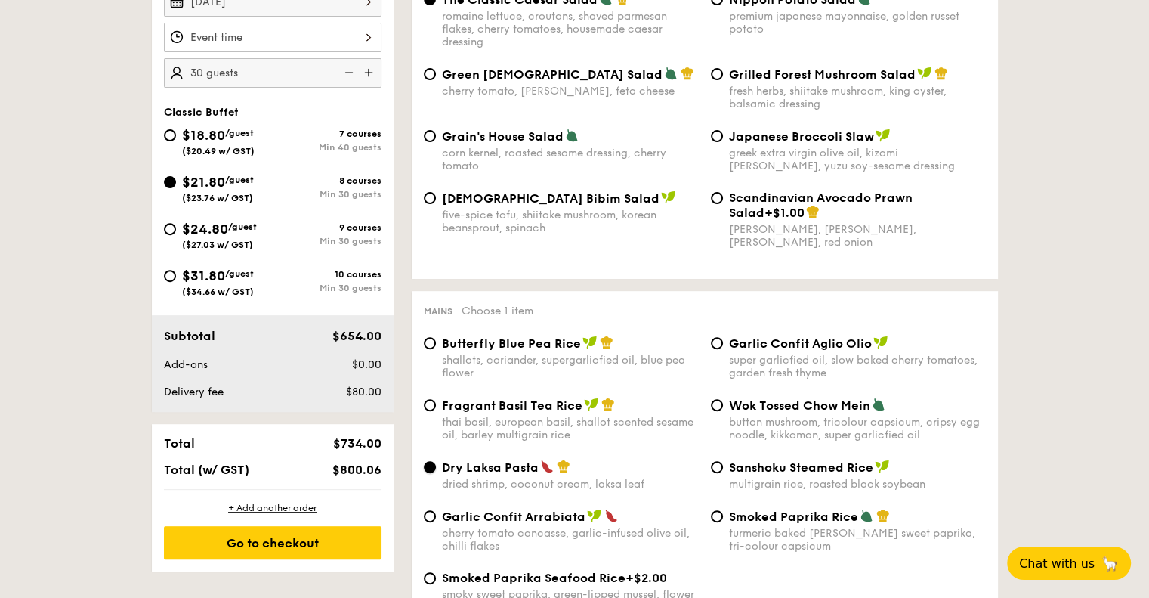
scroll to position [585, 0]
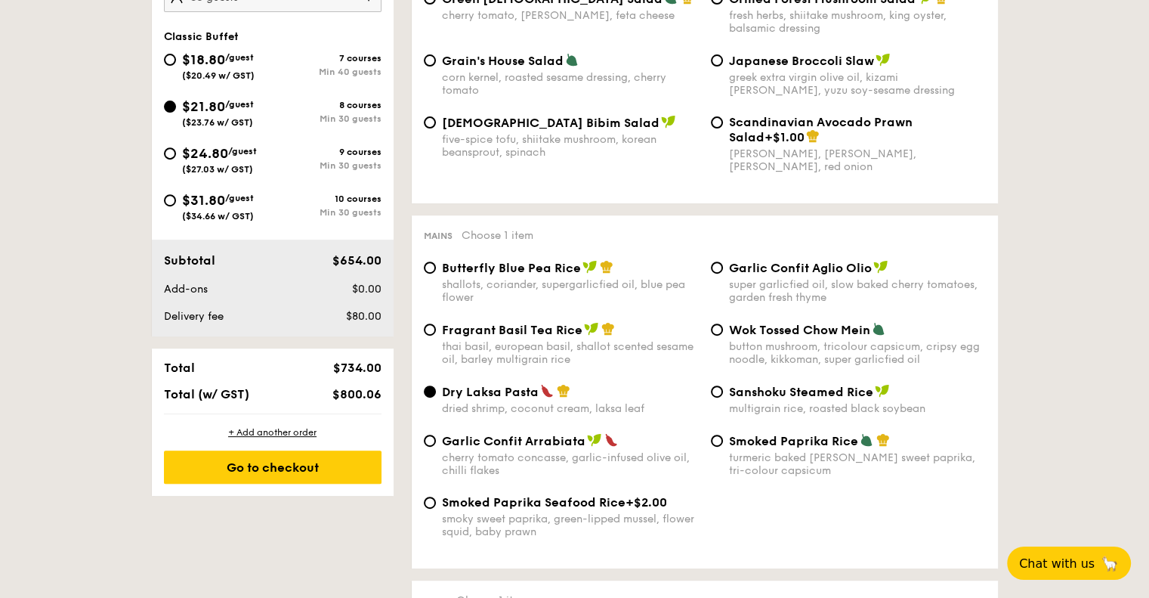
click at [535, 275] on span "Butterfly Blue Pea Rice" at bounding box center [511, 268] width 139 height 14
click at [436, 273] on input "Butterfly Blue Pea Rice shallots, coriander, supergarlicfied oil, blue pea flow…" at bounding box center [430, 267] width 12 height 12
radio input "true"
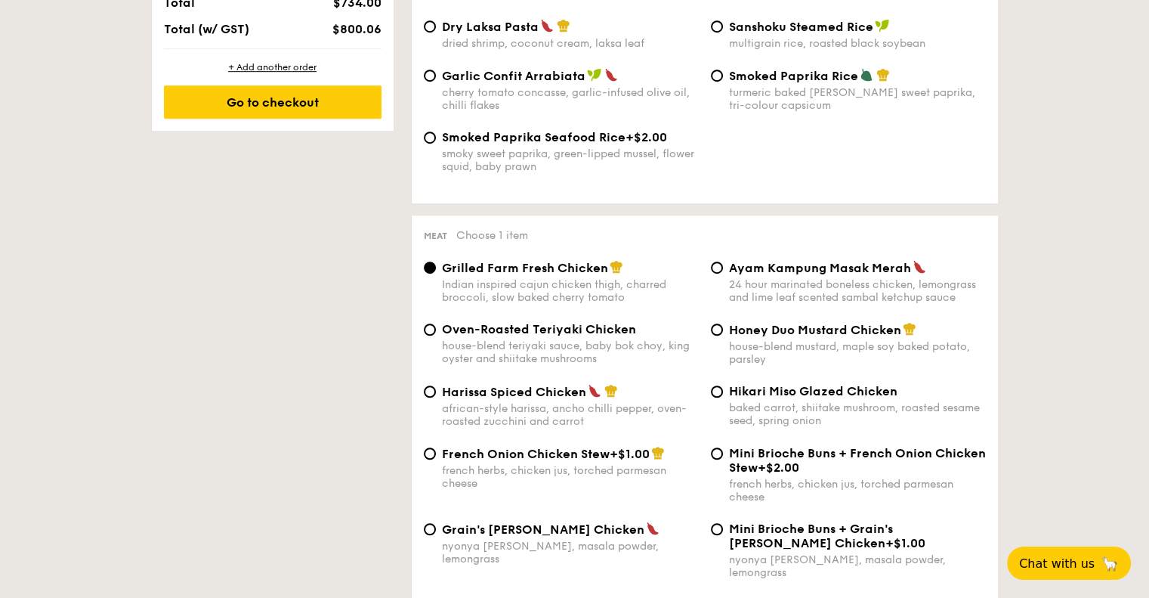
scroll to position [962, 0]
